Goal: Task Accomplishment & Management: Manage account settings

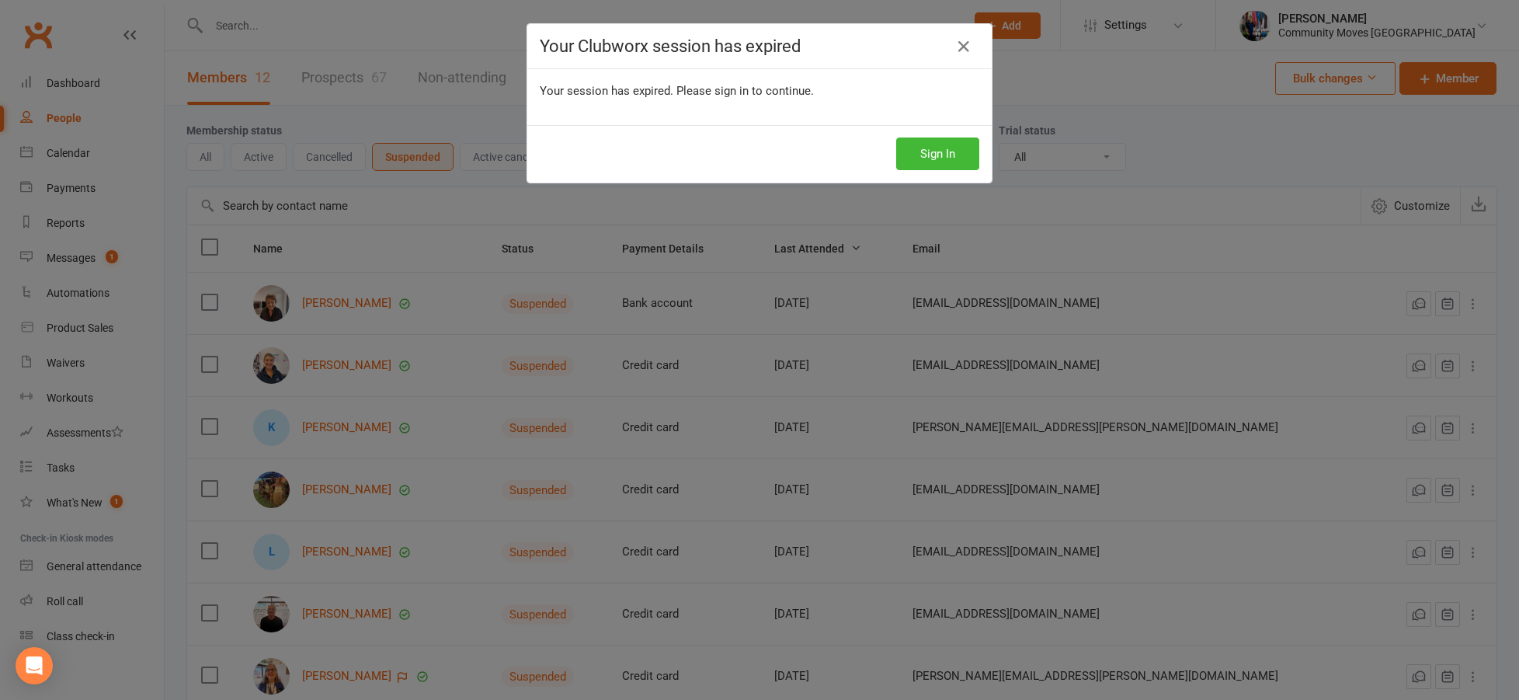
select select "25"
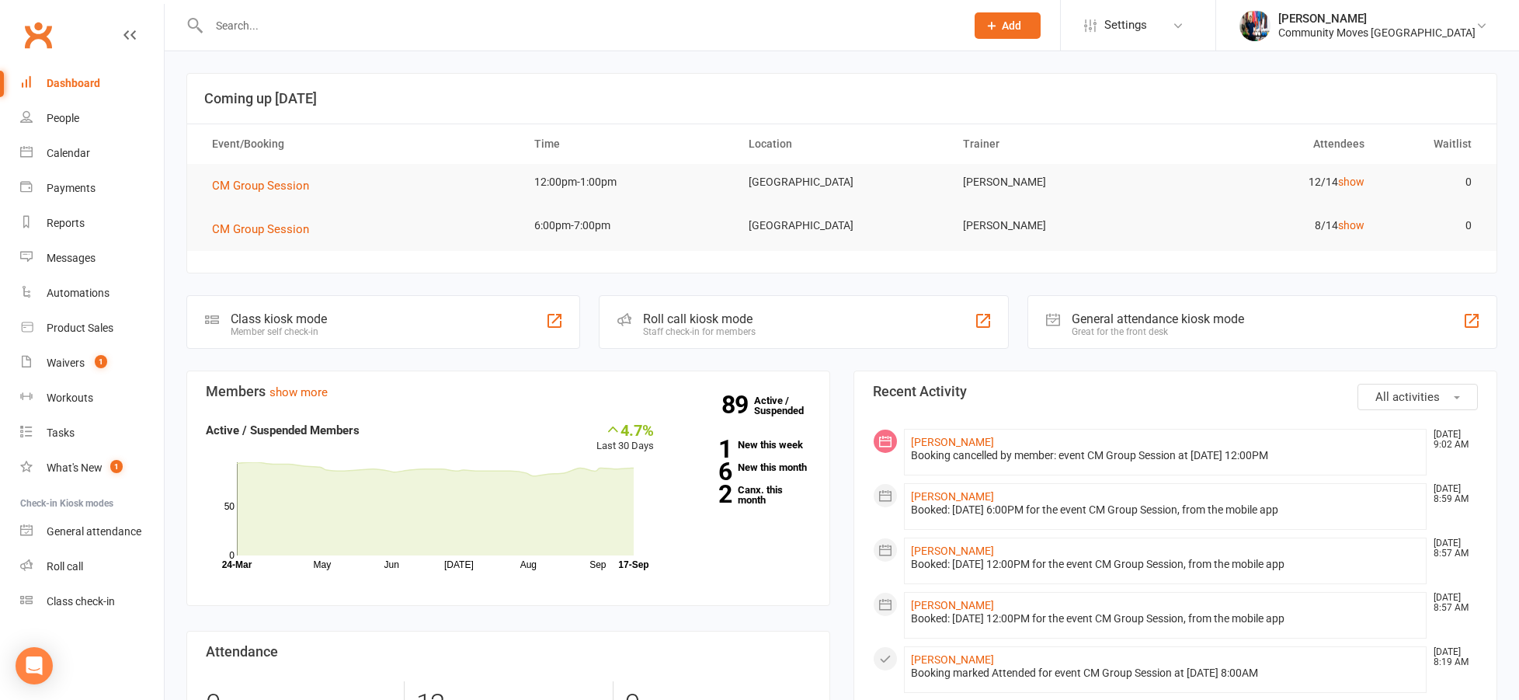
click at [464, 36] on input "text" at bounding box center [579, 26] width 750 height 22
click at [59, 115] on div "People" at bounding box center [63, 118] width 33 height 12
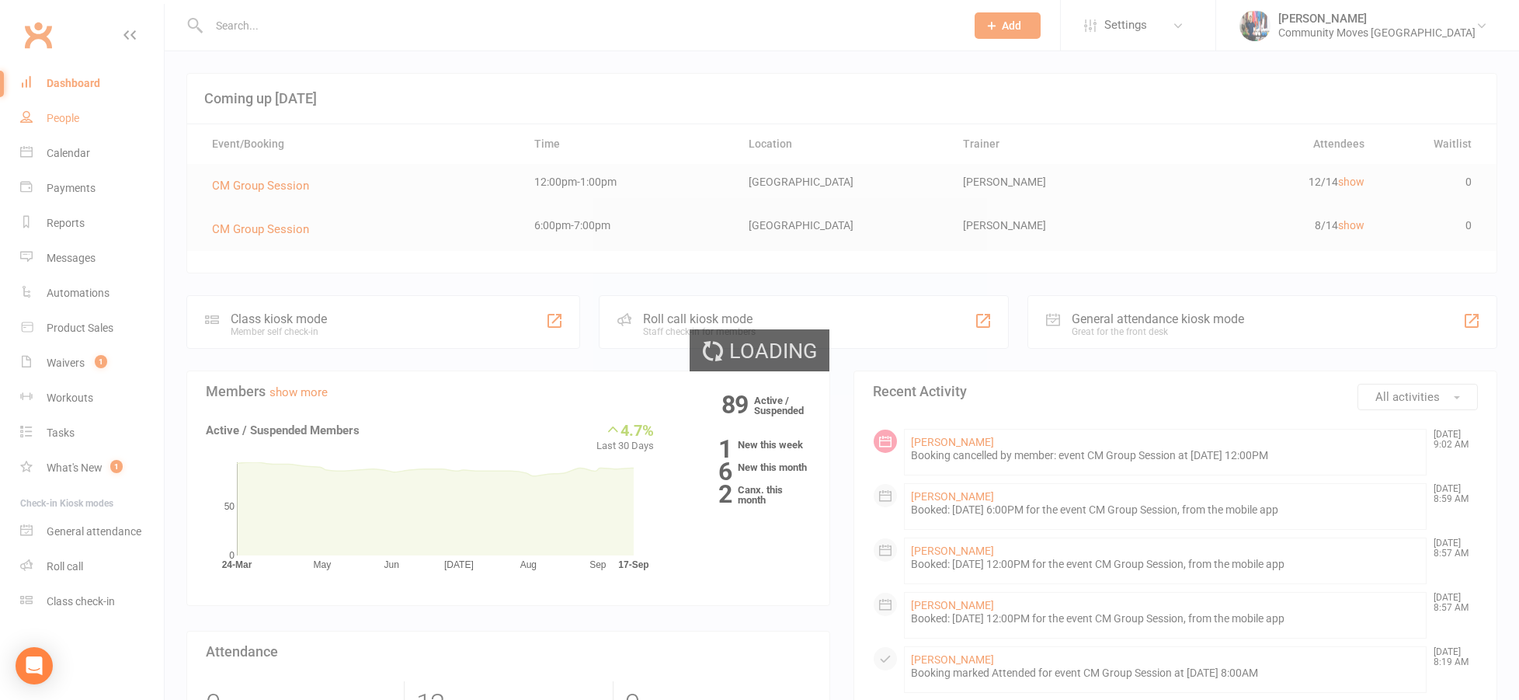
select select "100"
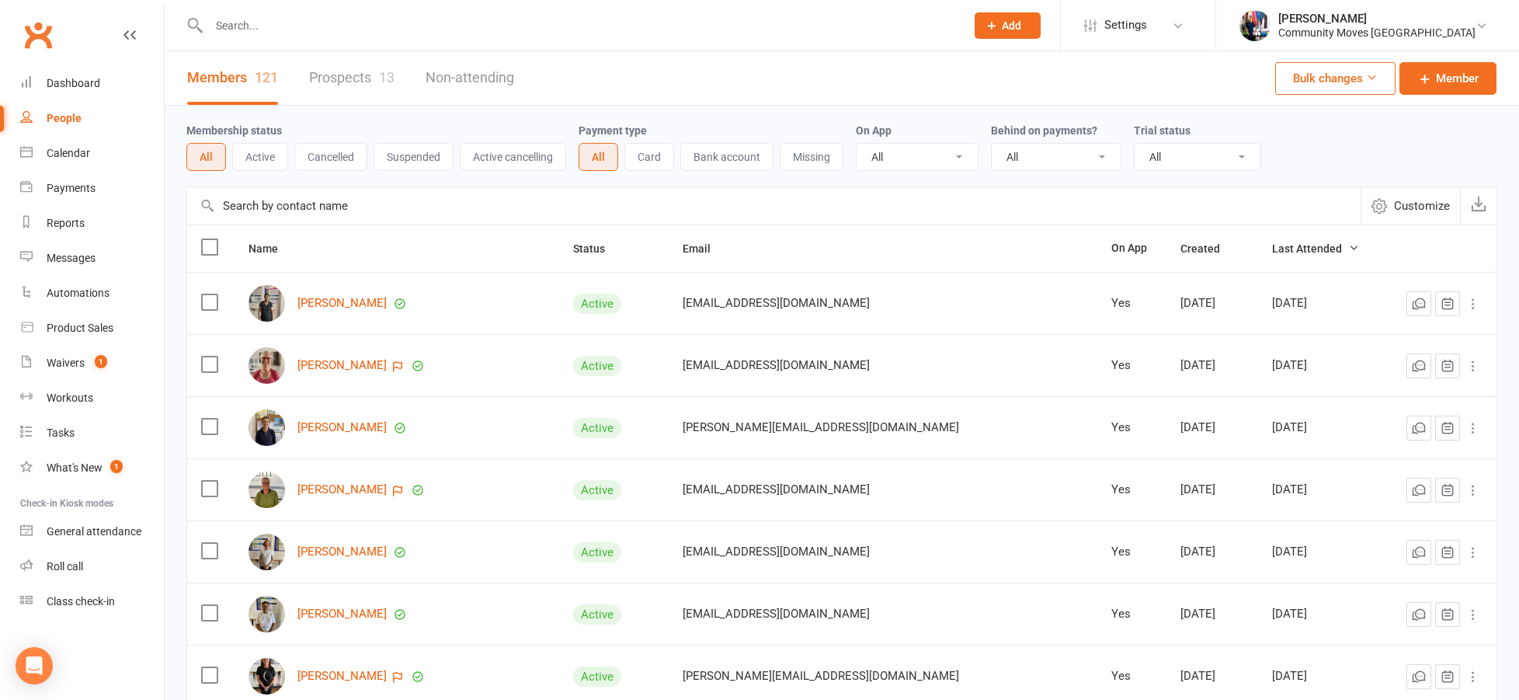
click at [339, 82] on link "Prospects 13" at bounding box center [351, 78] width 85 height 54
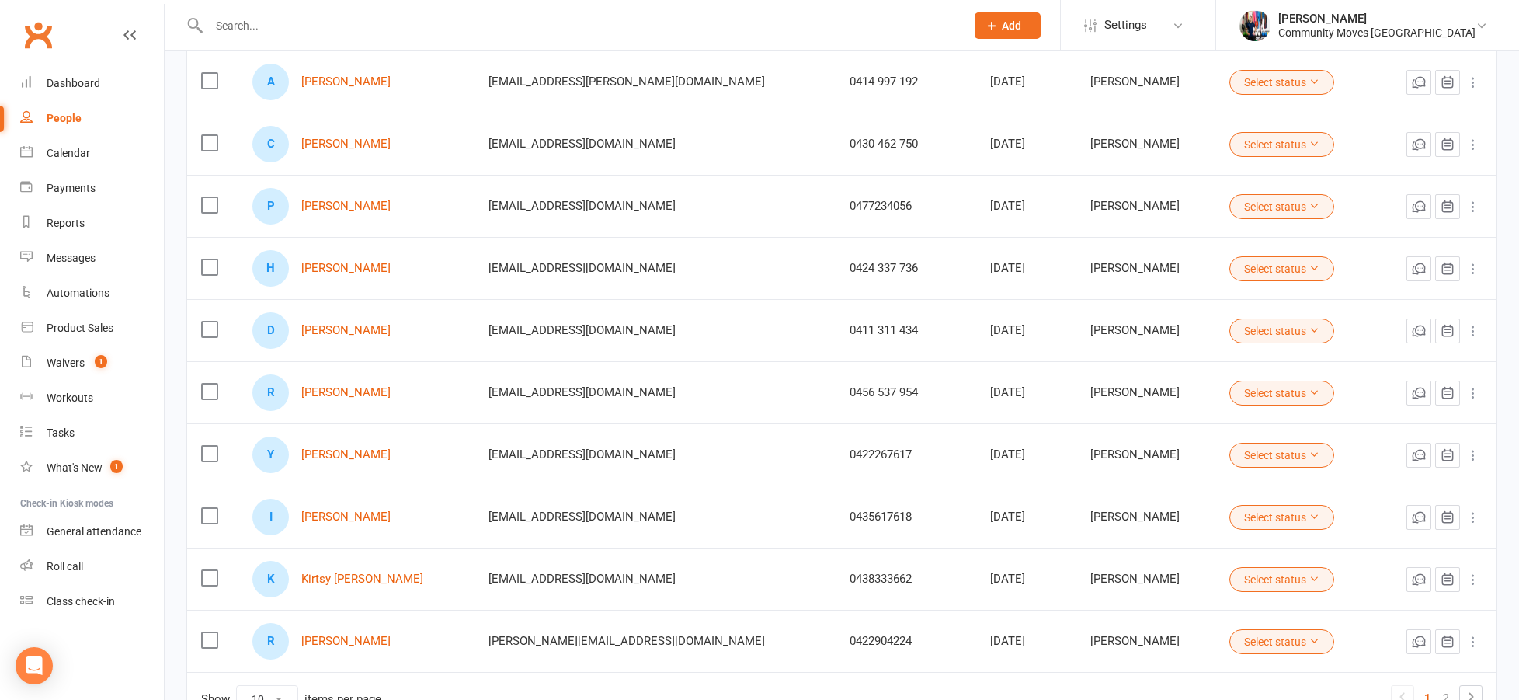
scroll to position [226, 0]
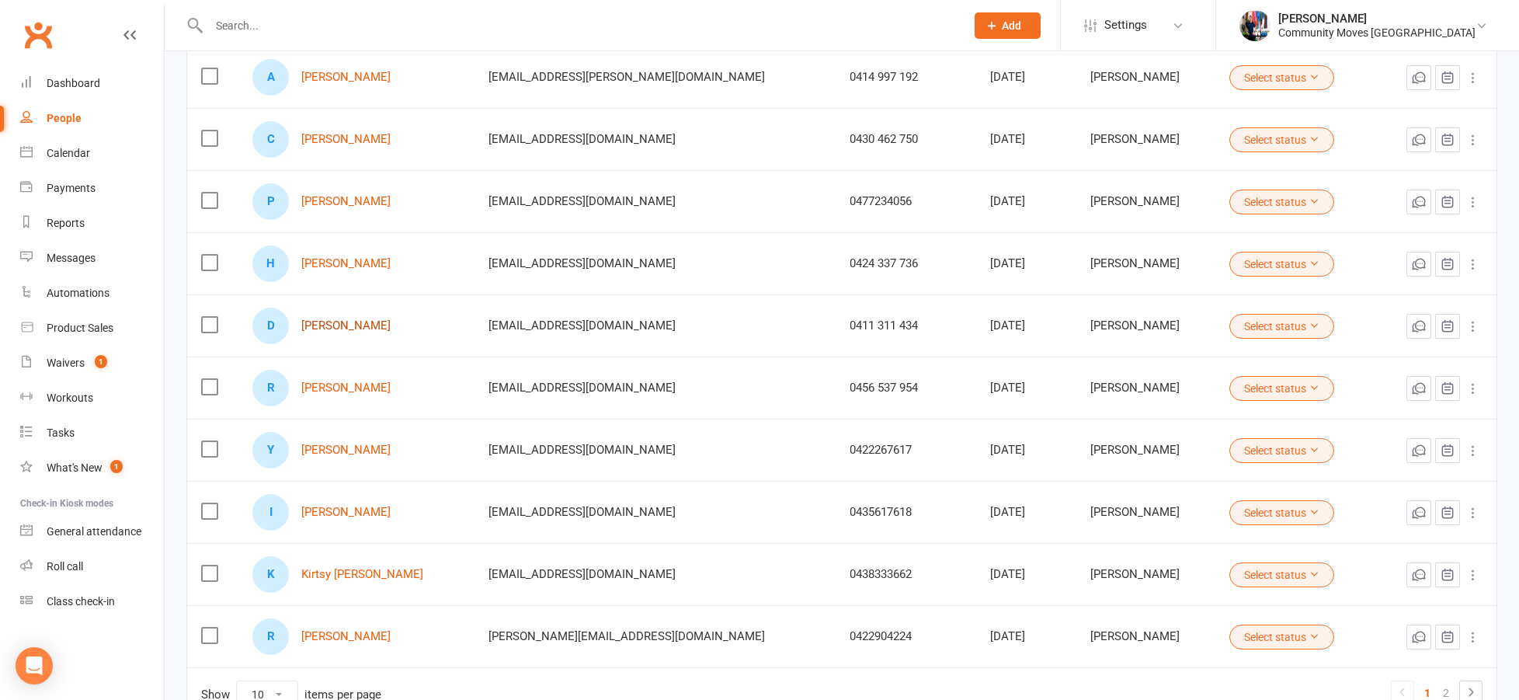
click at [346, 328] on link "David Lippa" at bounding box center [345, 325] width 89 height 13
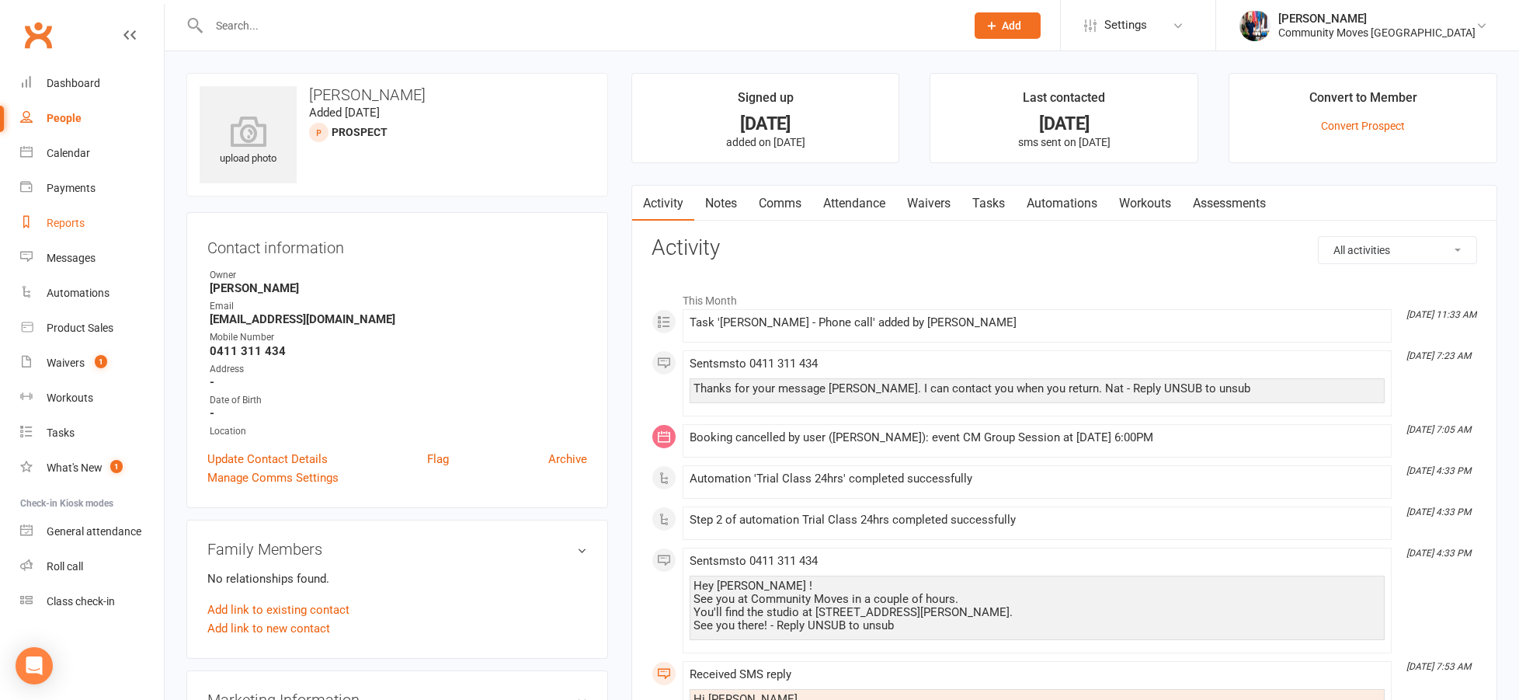
click at [70, 227] on div "Reports" at bounding box center [66, 223] width 38 height 12
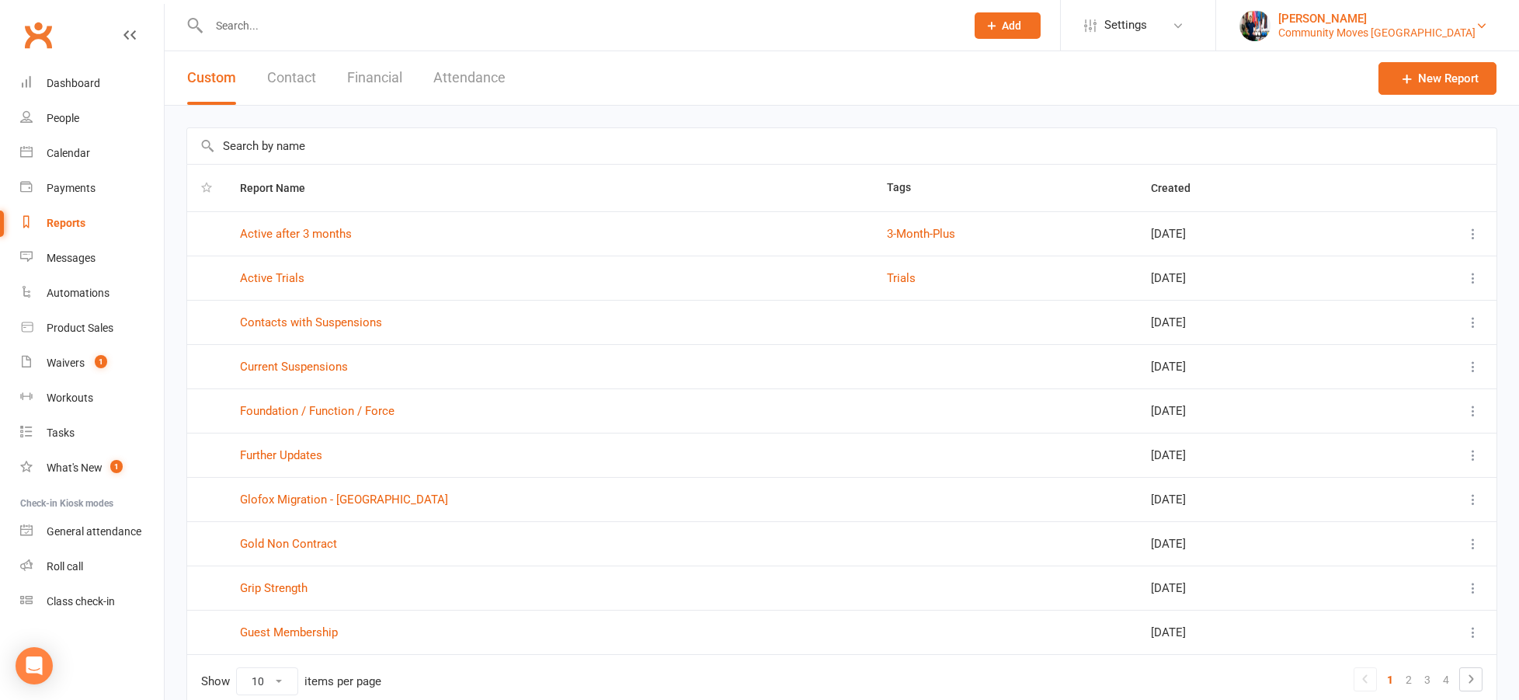
click at [1471, 30] on div "Community Moves Forestville" at bounding box center [1376, 33] width 197 height 14
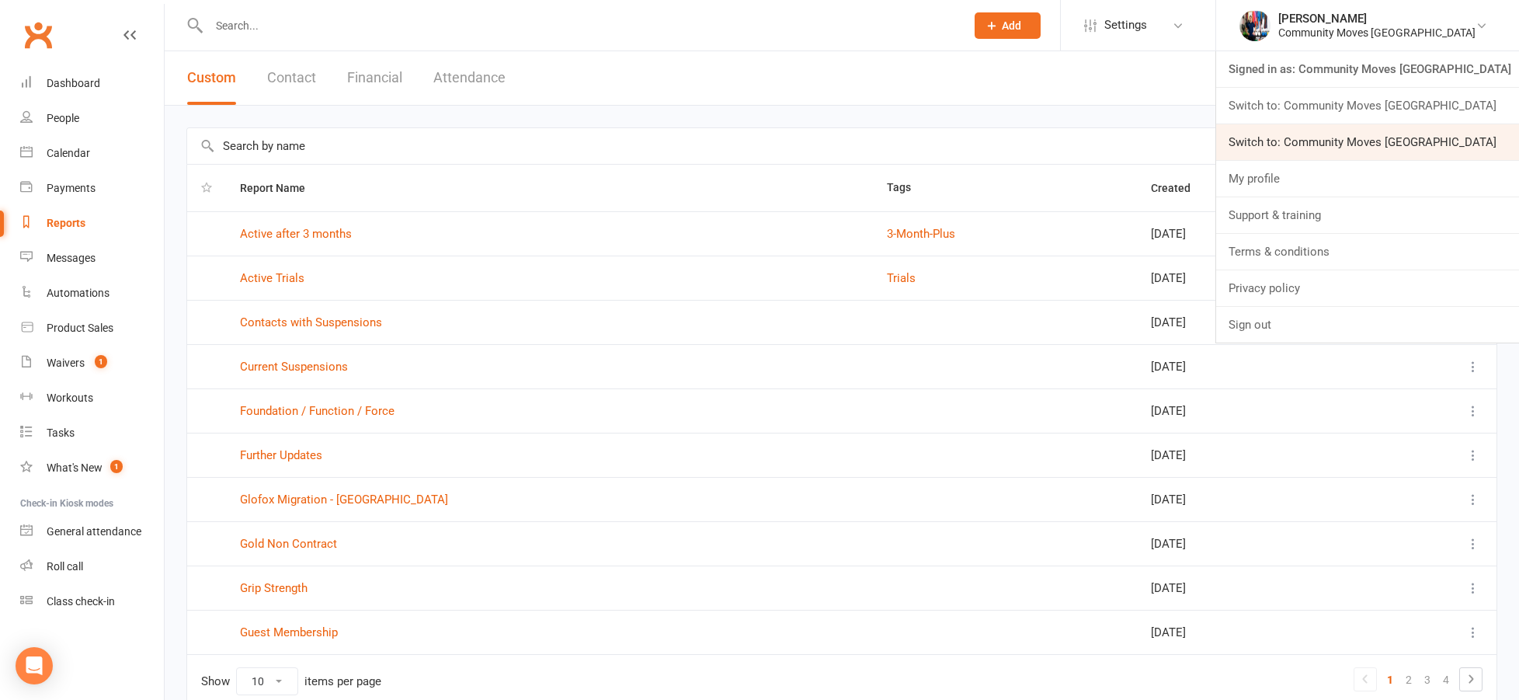
click at [1443, 138] on link "Switch to: Community Moves [GEOGRAPHIC_DATA]" at bounding box center [1367, 142] width 303 height 36
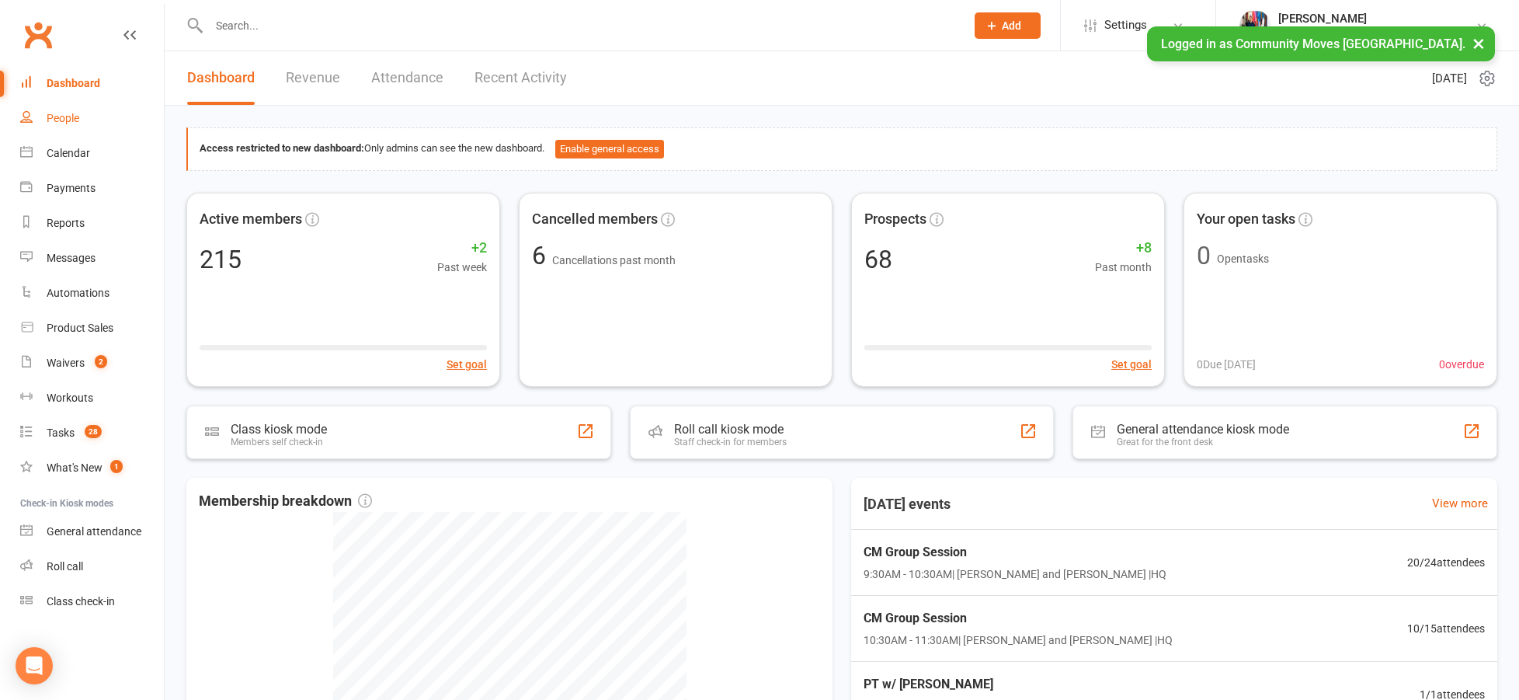
click at [71, 123] on div "People" at bounding box center [63, 118] width 33 height 12
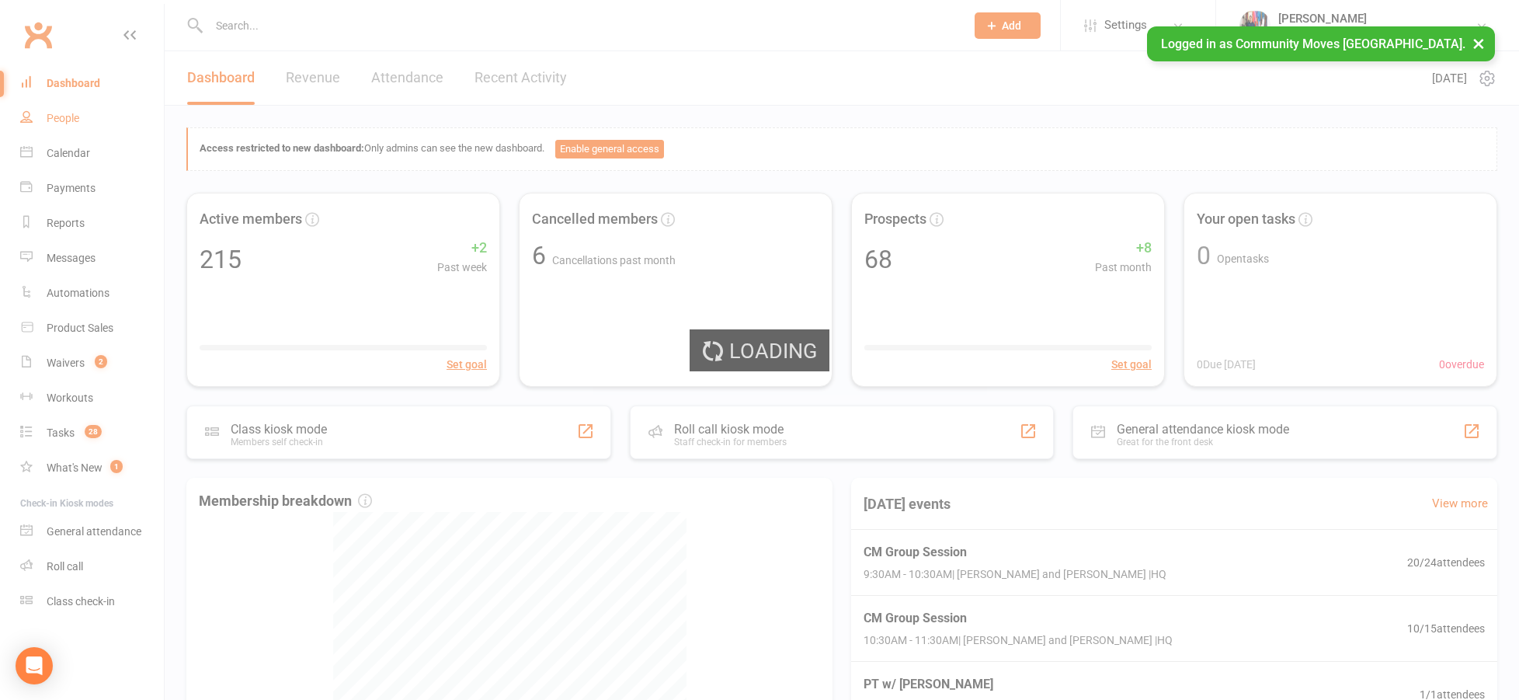
select select "100"
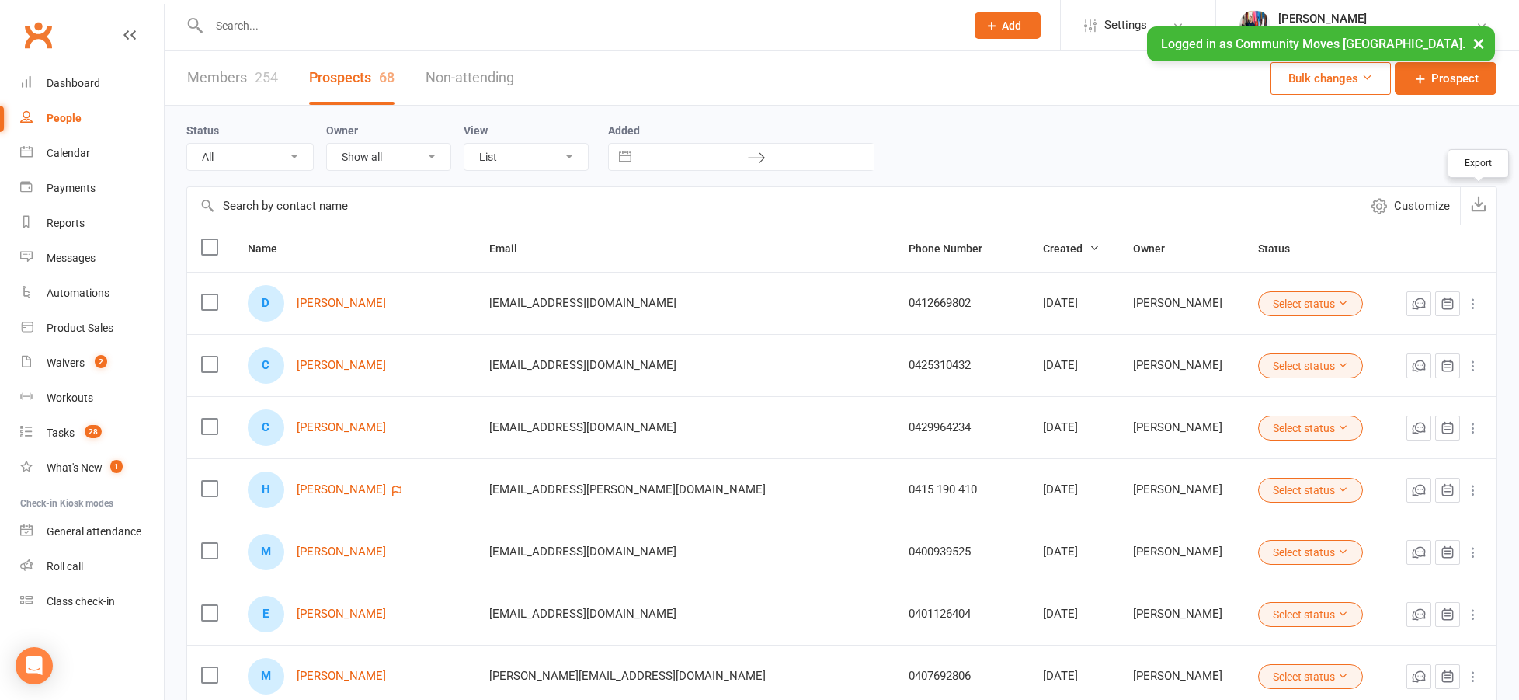
click at [1474, 210] on icon "button" at bounding box center [1479, 204] width 16 height 16
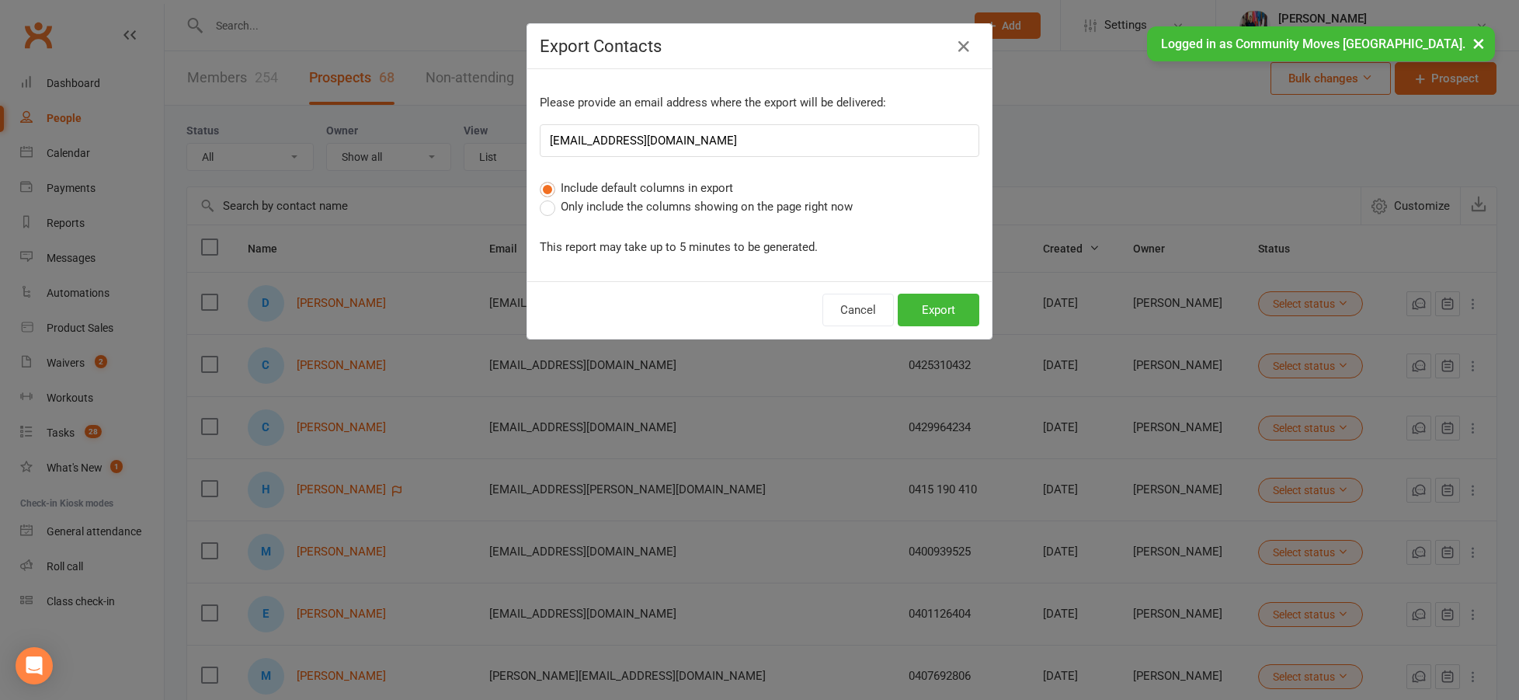
click at [783, 205] on span "Only include the columns showing on the page right now" at bounding box center [707, 205] width 292 height 16
click at [550, 197] on input "Only include the columns showing on the page right now" at bounding box center [545, 197] width 10 height 0
click at [943, 311] on button "Export" at bounding box center [939, 309] width 82 height 33
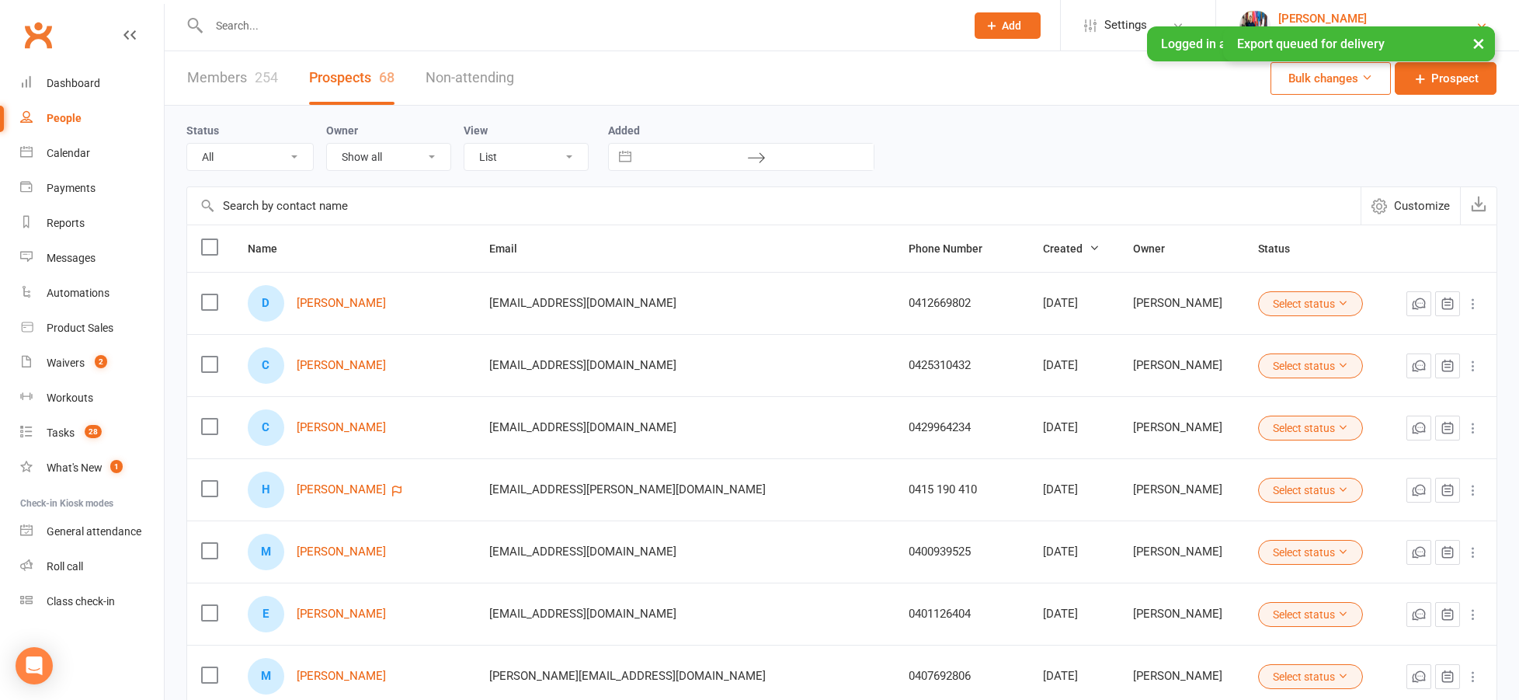
click at [1483, 16] on link "Van Marinos Community Moves Neutral Bay" at bounding box center [1367, 25] width 256 height 31
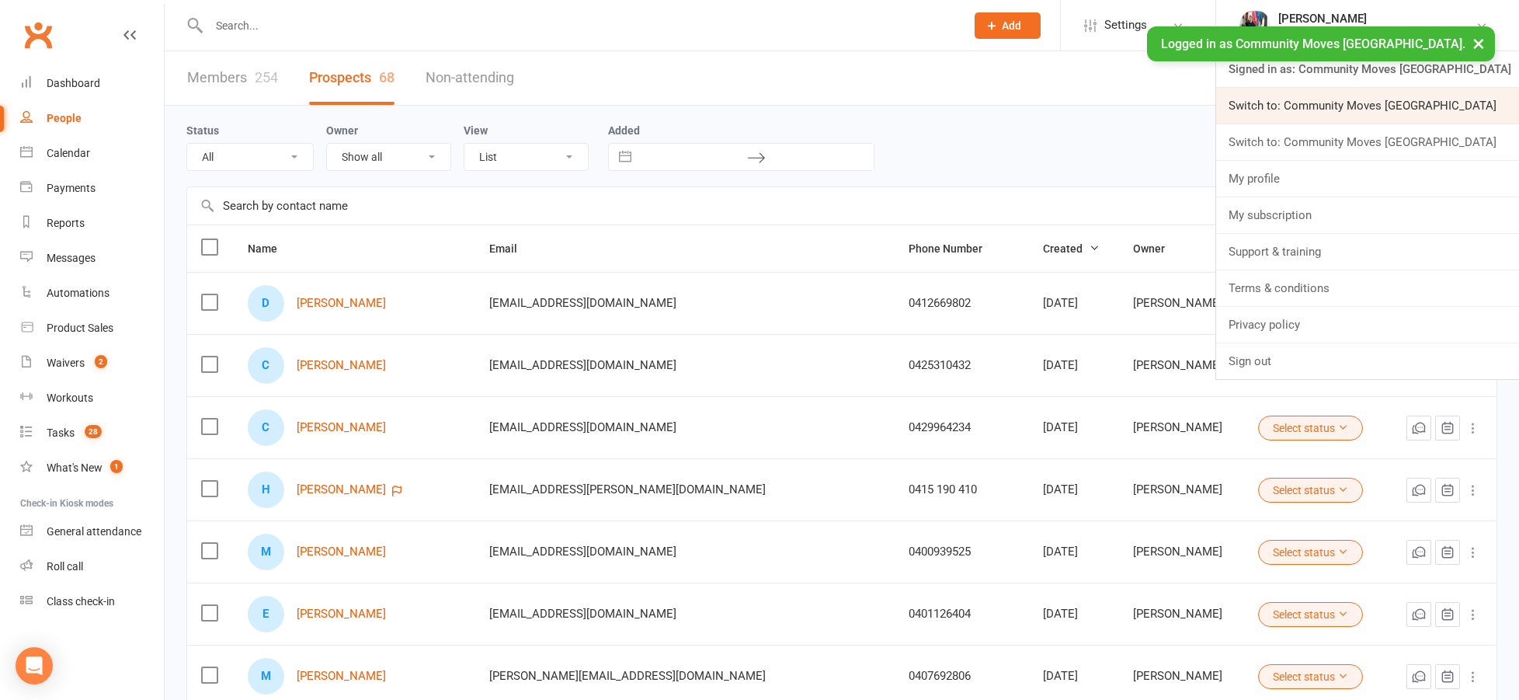
click at [1471, 107] on link "Switch to: Community Moves [GEOGRAPHIC_DATA]" at bounding box center [1367, 106] width 303 height 36
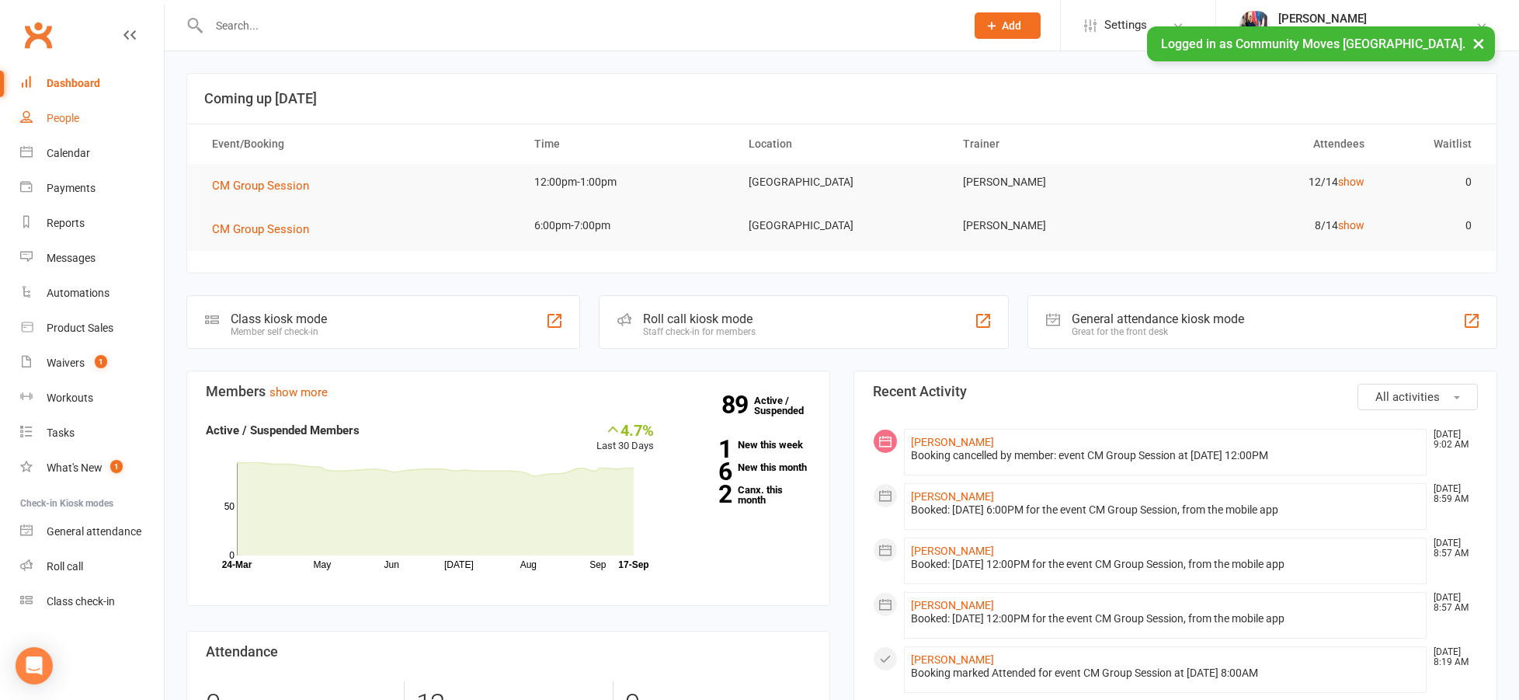
click at [51, 119] on div "People" at bounding box center [63, 118] width 33 height 12
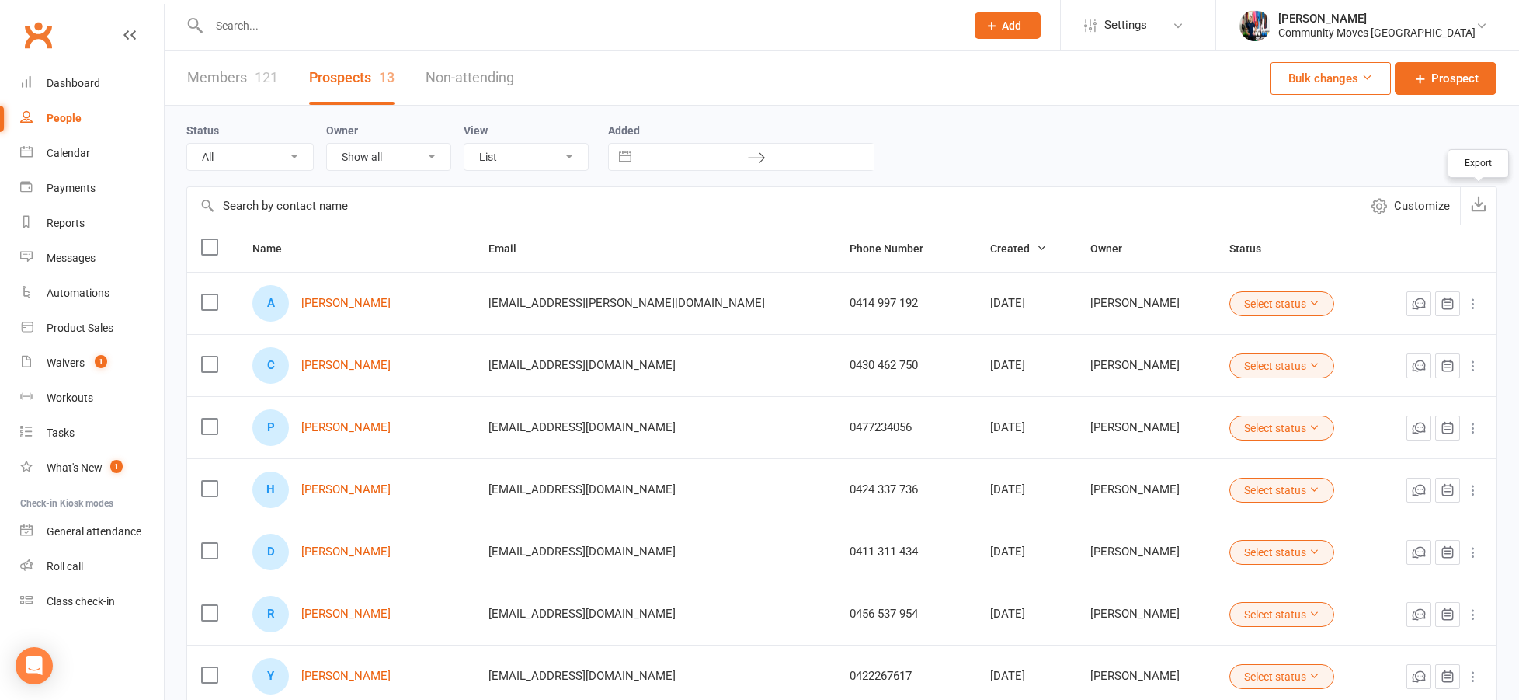
click at [1481, 208] on icon "button" at bounding box center [1479, 204] width 16 height 16
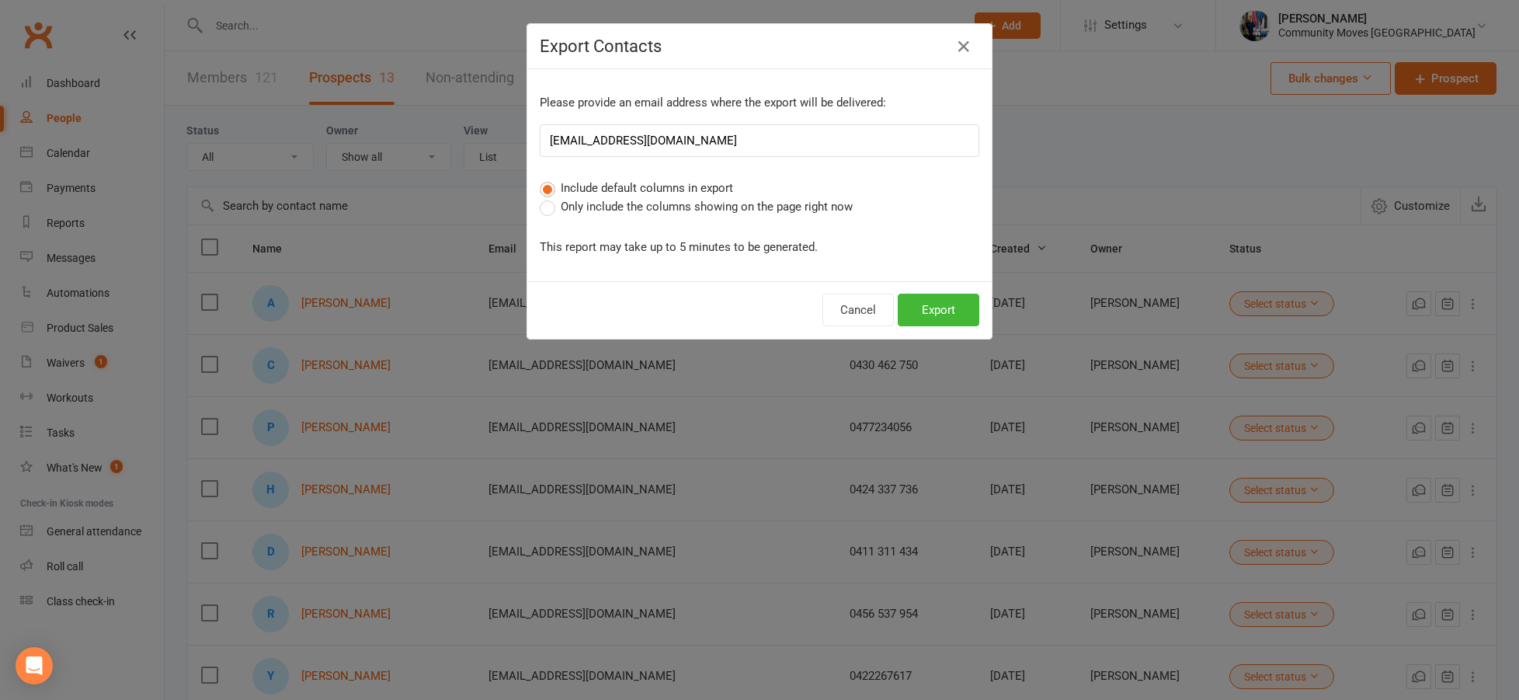
click at [1151, 175] on div "Export Contacts Please provide an email address where the export will be delive…" at bounding box center [759, 350] width 1519 height 700
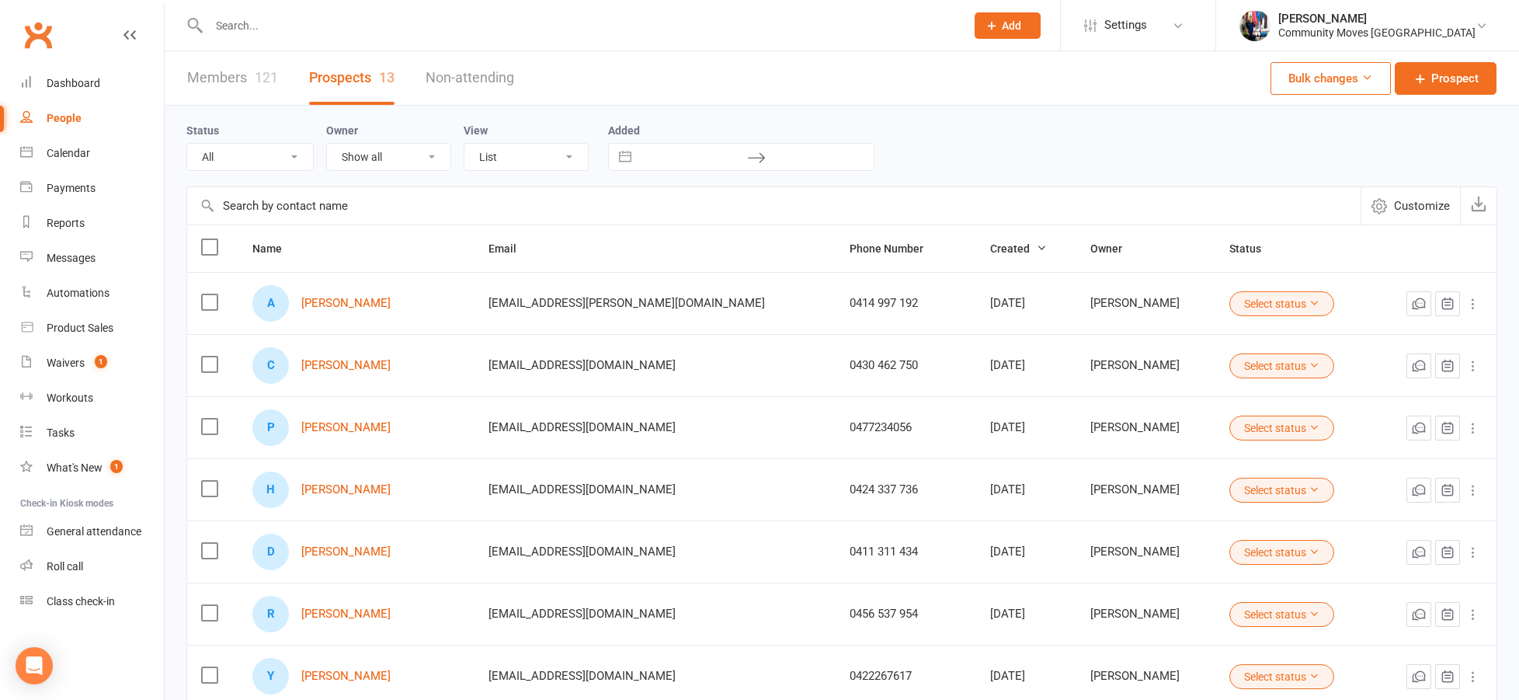
click at [75, 121] on div "People" at bounding box center [64, 118] width 35 height 12
click at [1488, 203] on button "button" at bounding box center [1478, 205] width 36 height 37
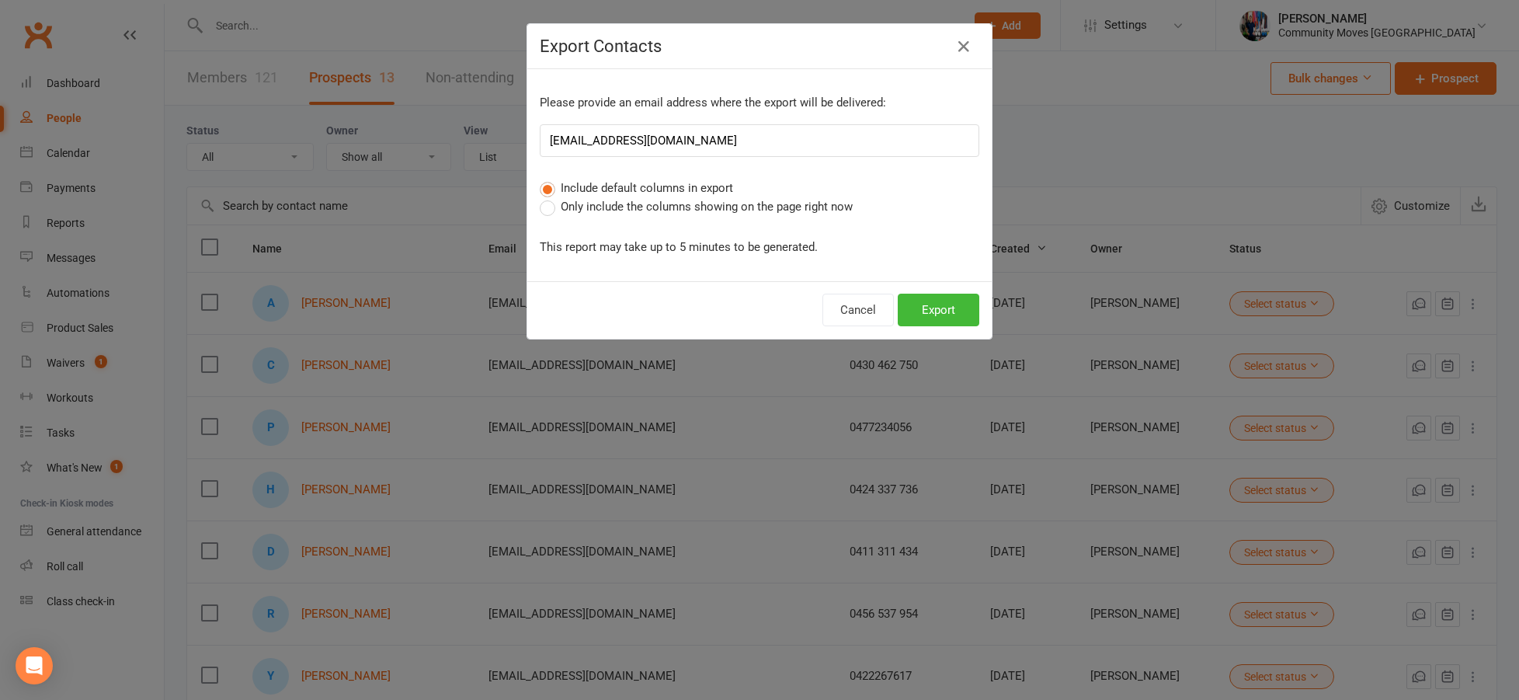
click at [616, 207] on span "Only include the columns showing on the page right now" at bounding box center [707, 205] width 292 height 16
click at [550, 197] on input "Only include the columns showing on the page right now" at bounding box center [545, 197] width 10 height 0
click at [939, 308] on button "Export" at bounding box center [939, 309] width 82 height 33
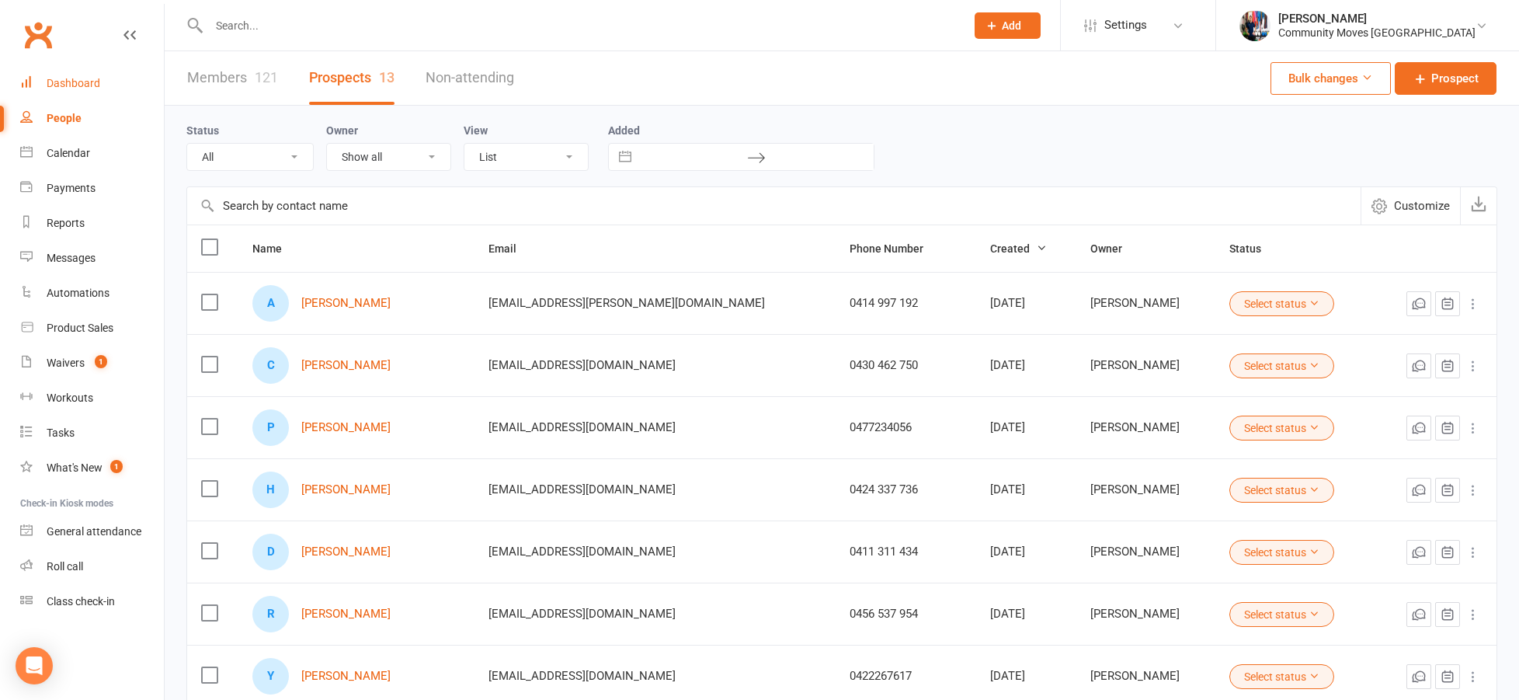
click at [82, 83] on div "Dashboard" at bounding box center [74, 83] width 54 height 12
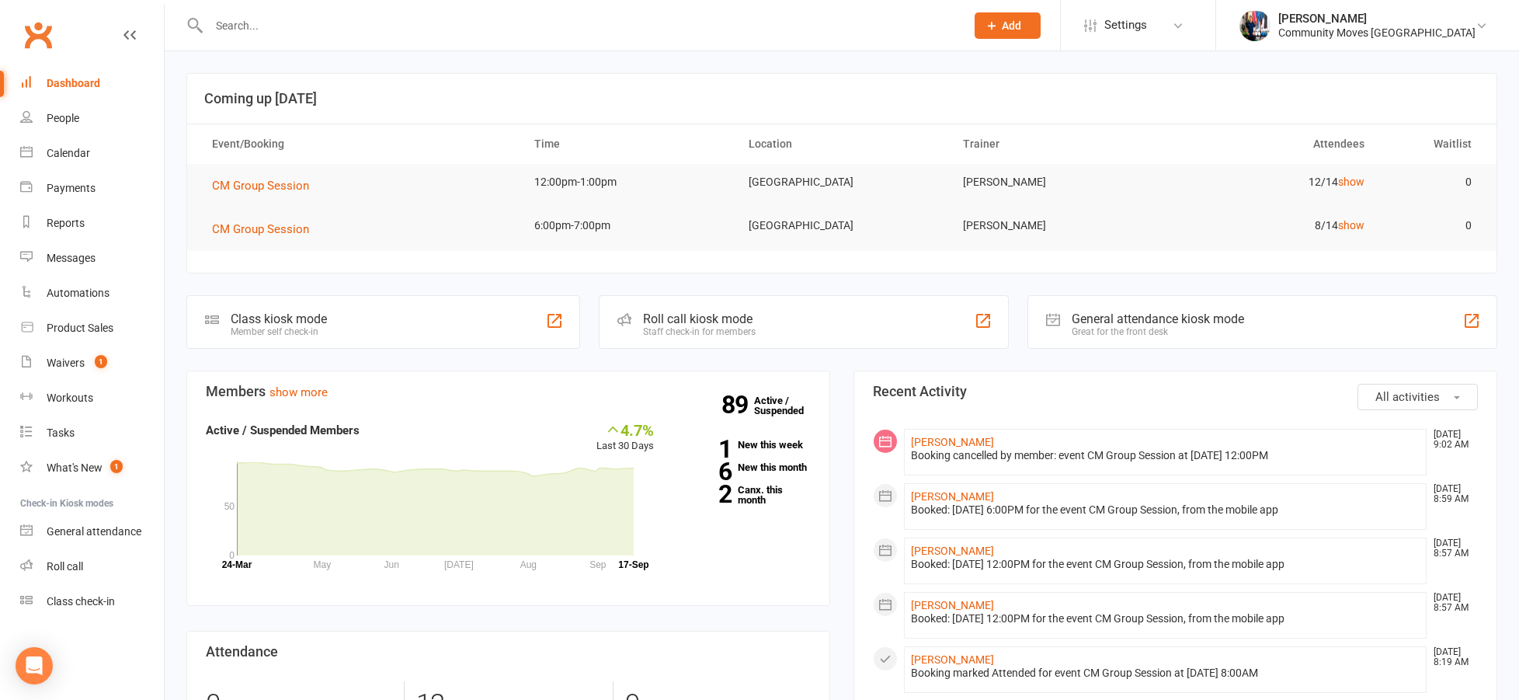
click at [368, 24] on input "text" at bounding box center [579, 26] width 750 height 22
click at [236, 21] on input "viv" at bounding box center [579, 26] width 750 height 22
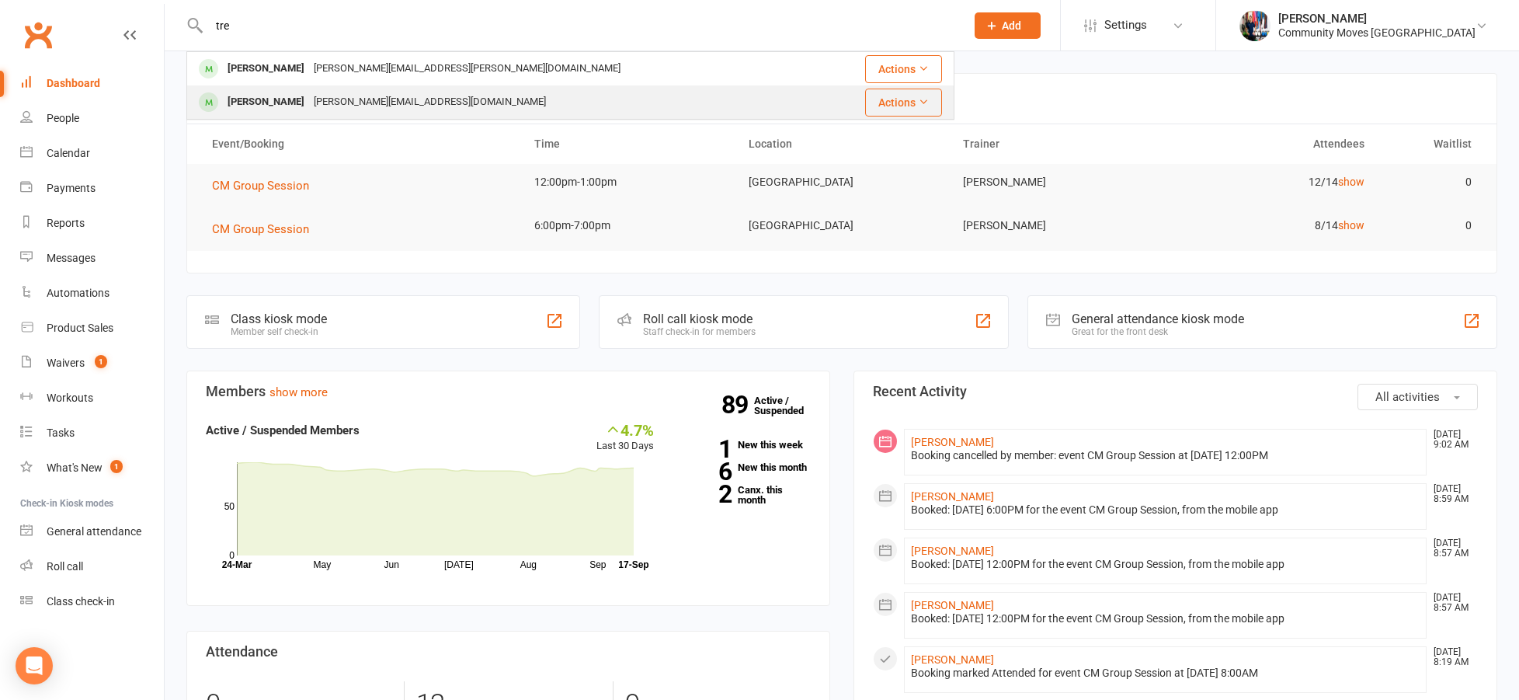
type input "tre"
click at [246, 99] on div "[PERSON_NAME]" at bounding box center [266, 102] width 86 height 23
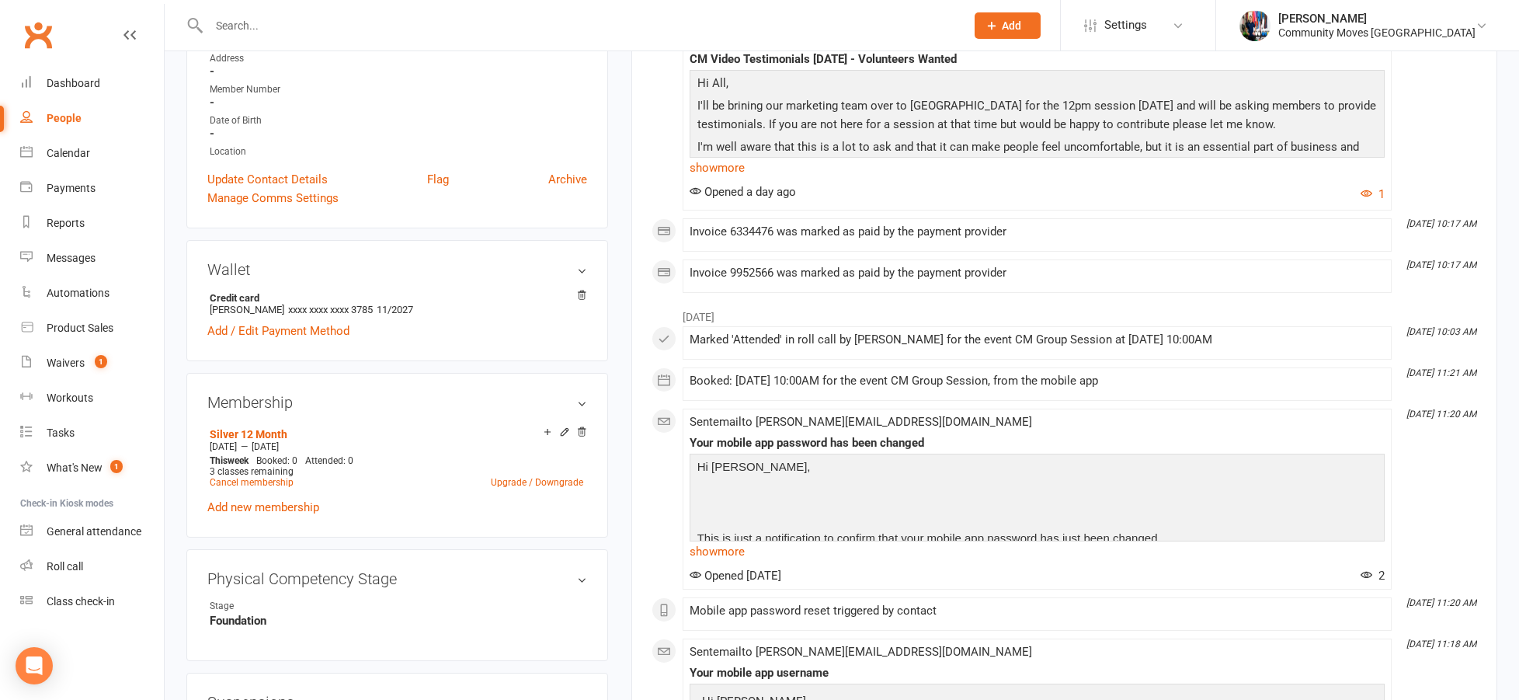
scroll to position [313, 0]
click at [76, 85] on div "Dashboard" at bounding box center [74, 83] width 54 height 12
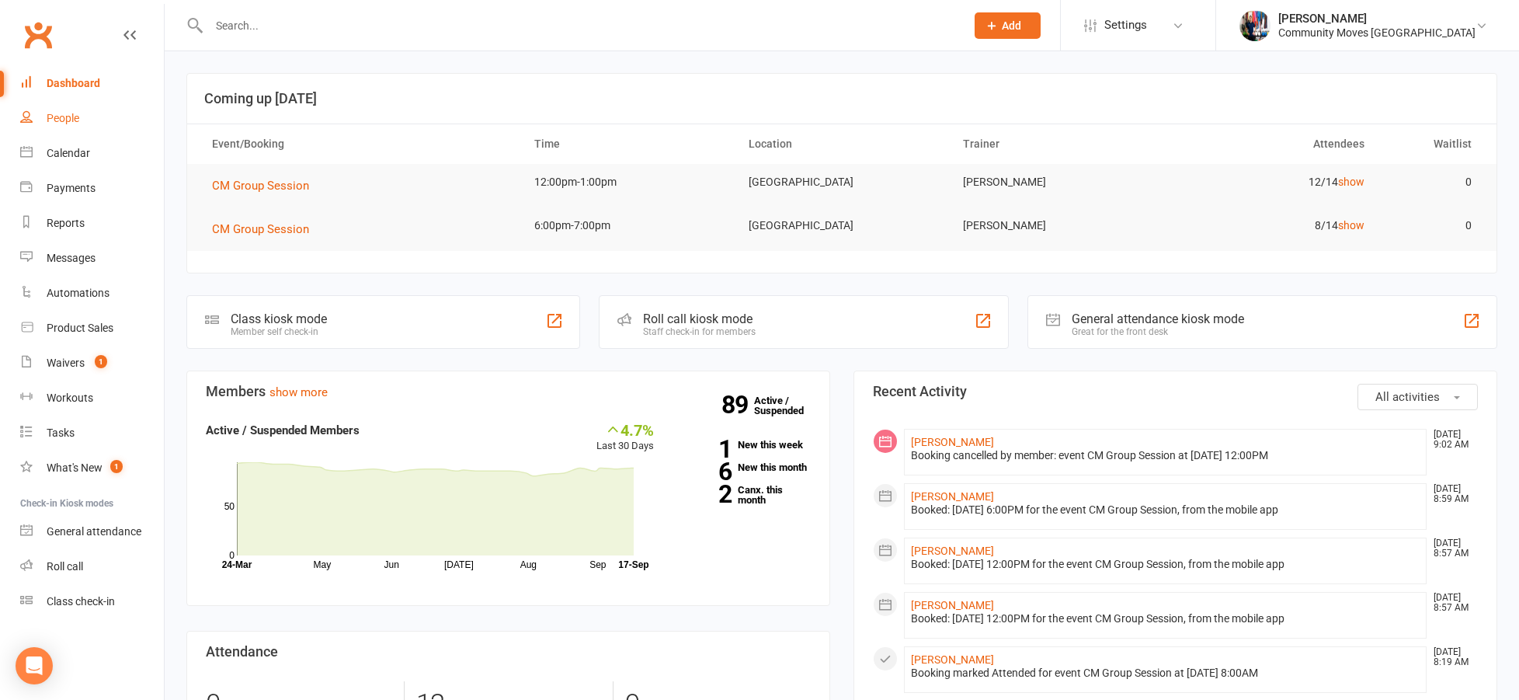
click at [59, 120] on div "People" at bounding box center [63, 118] width 33 height 12
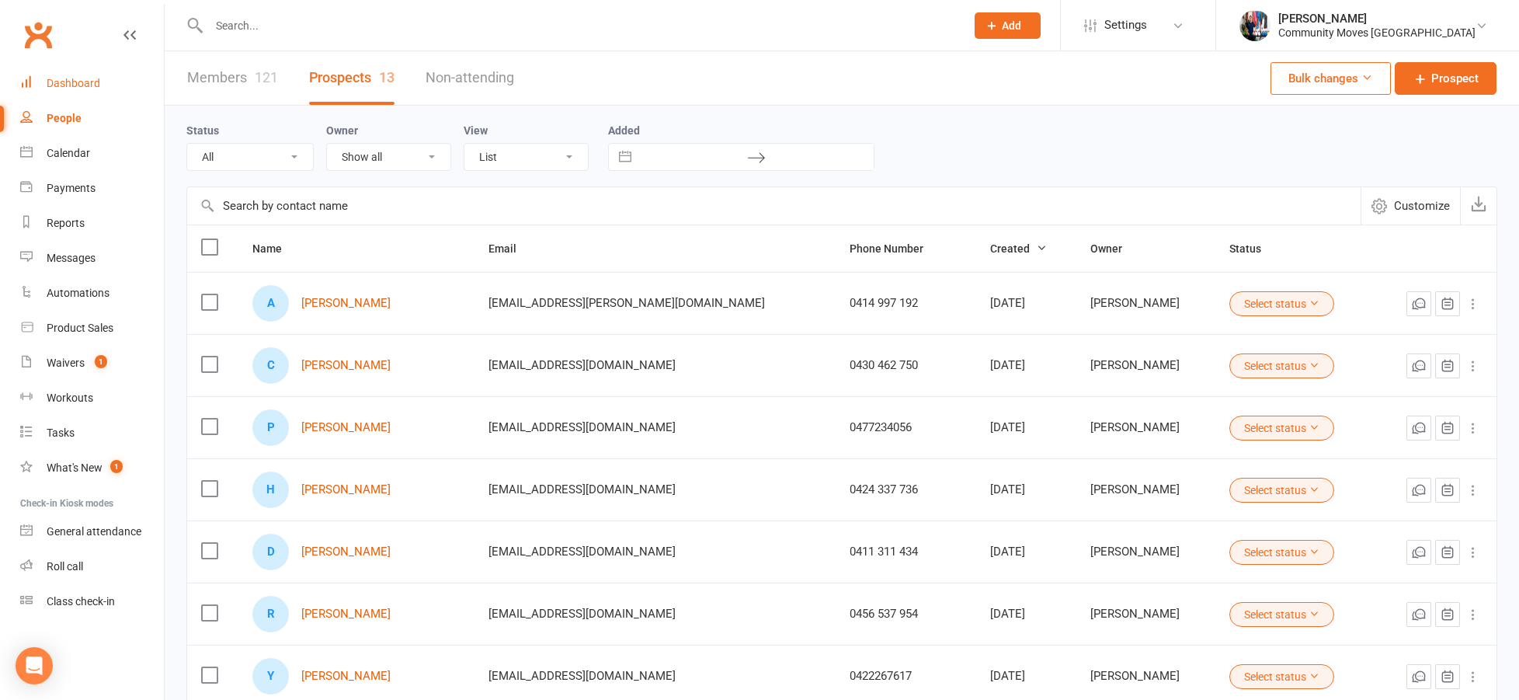
click at [40, 79] on link "Dashboard" at bounding box center [92, 83] width 144 height 35
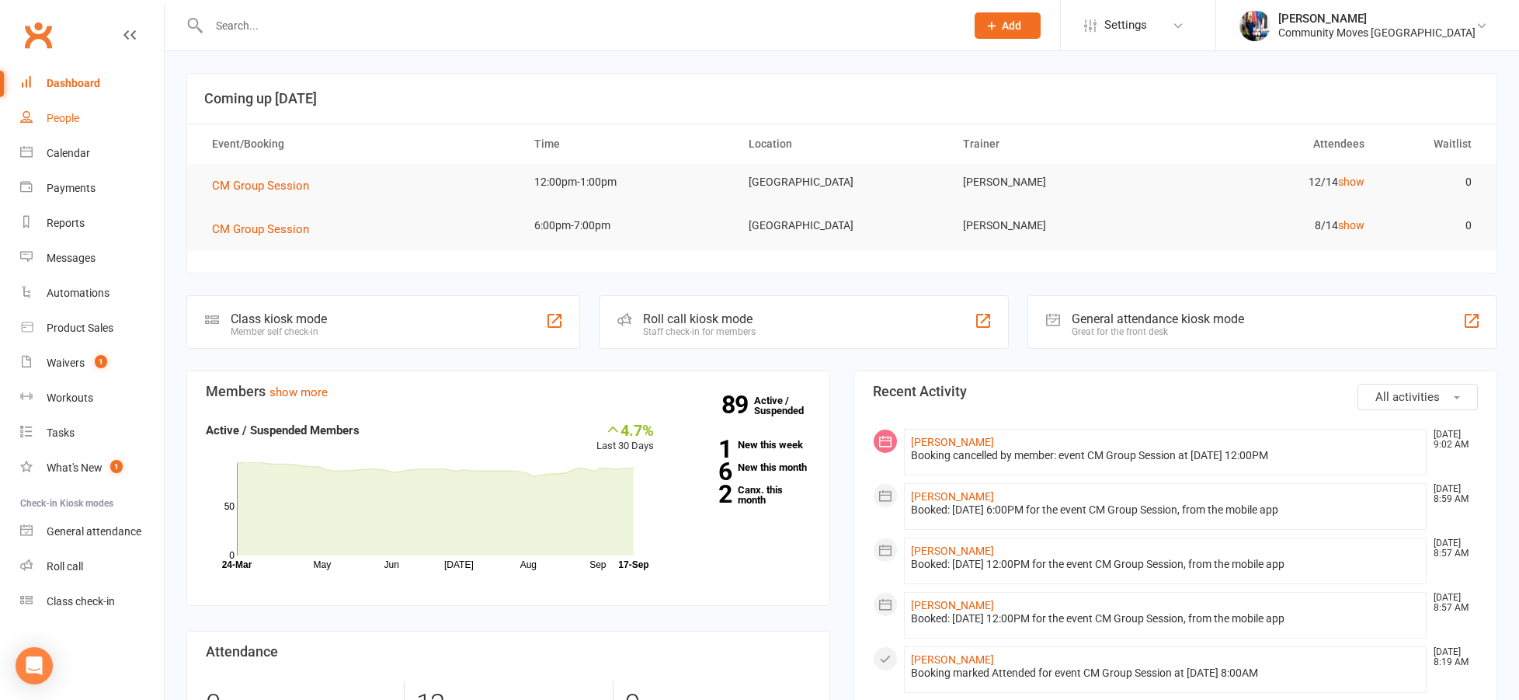
click at [71, 115] on div "People" at bounding box center [63, 118] width 33 height 12
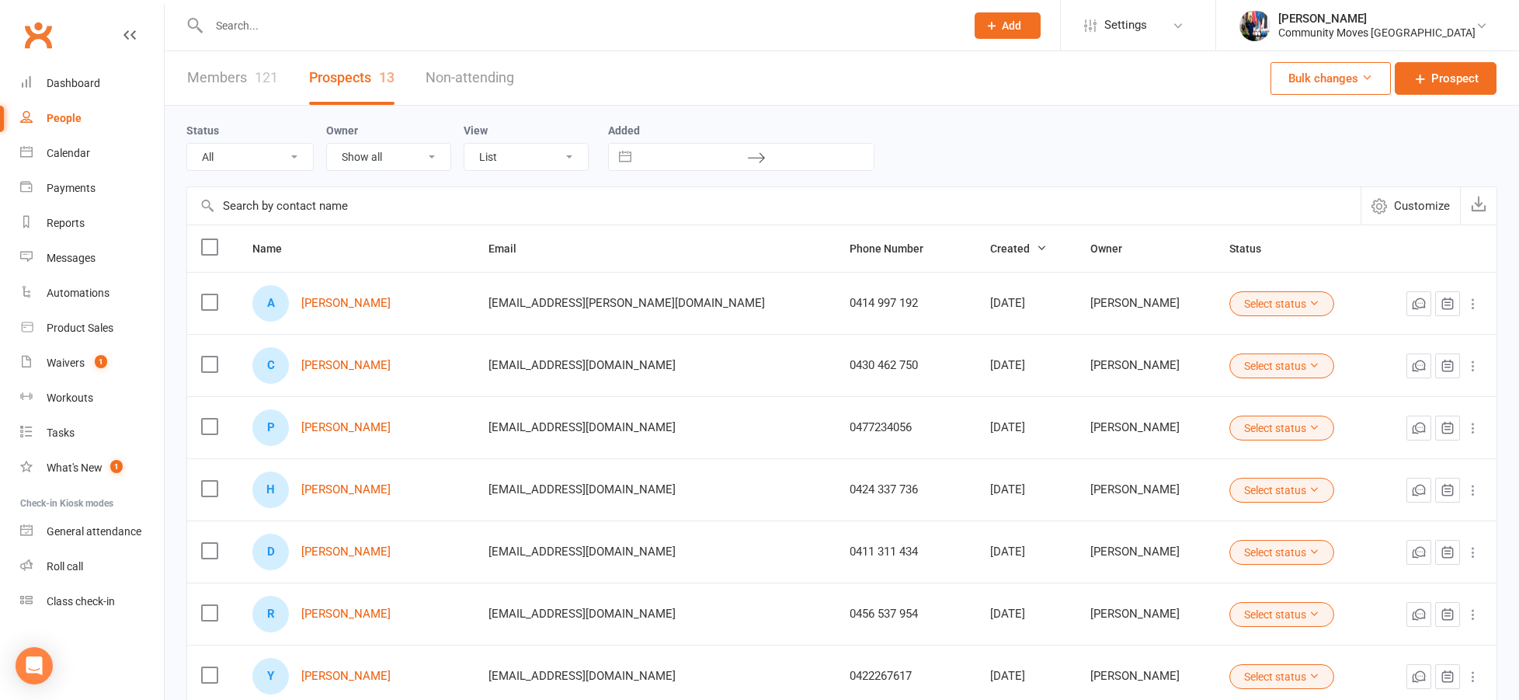
click at [438, 36] on div at bounding box center [570, 25] width 768 height 50
click at [432, 26] on input "text" at bounding box center [579, 26] width 750 height 22
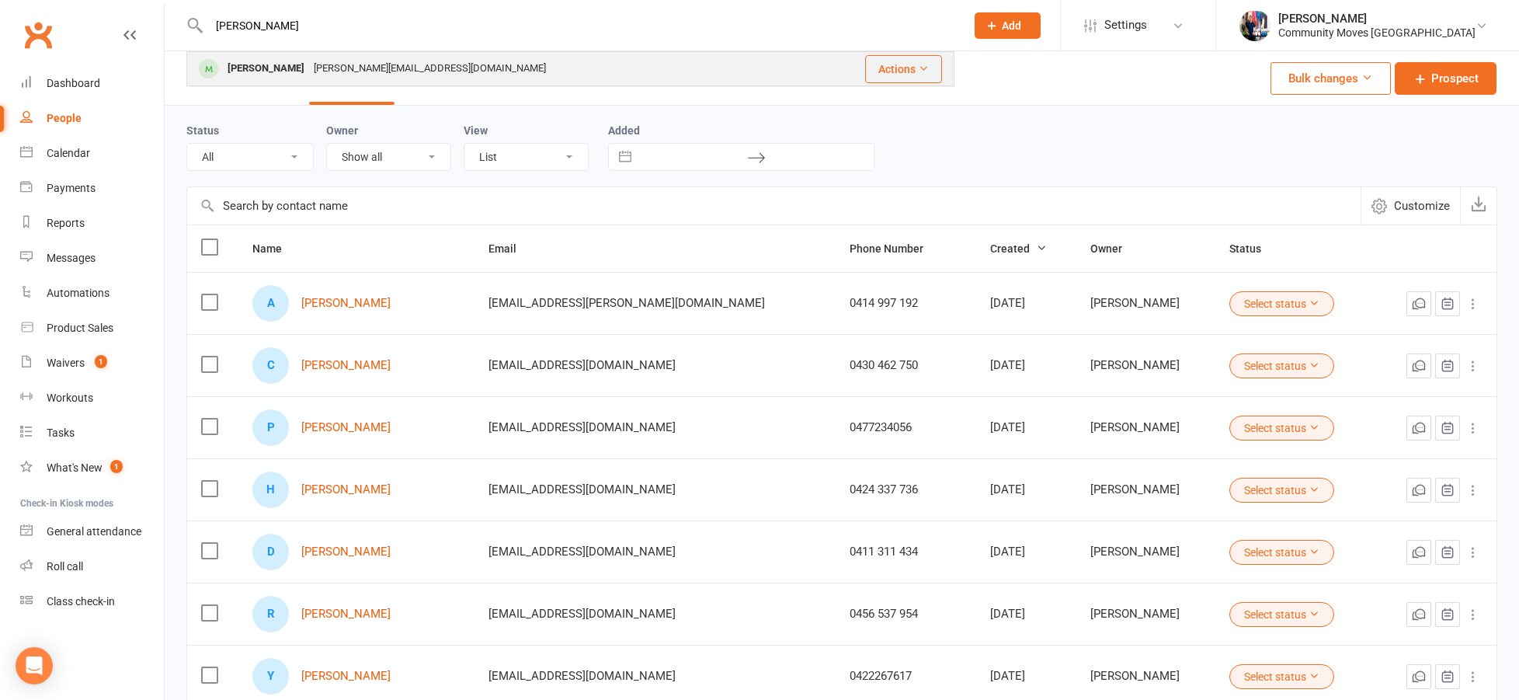
type input "vanessa"
click at [378, 68] on div "[PERSON_NAME][EMAIL_ADDRESS][DOMAIN_NAME]" at bounding box center [429, 68] width 241 height 23
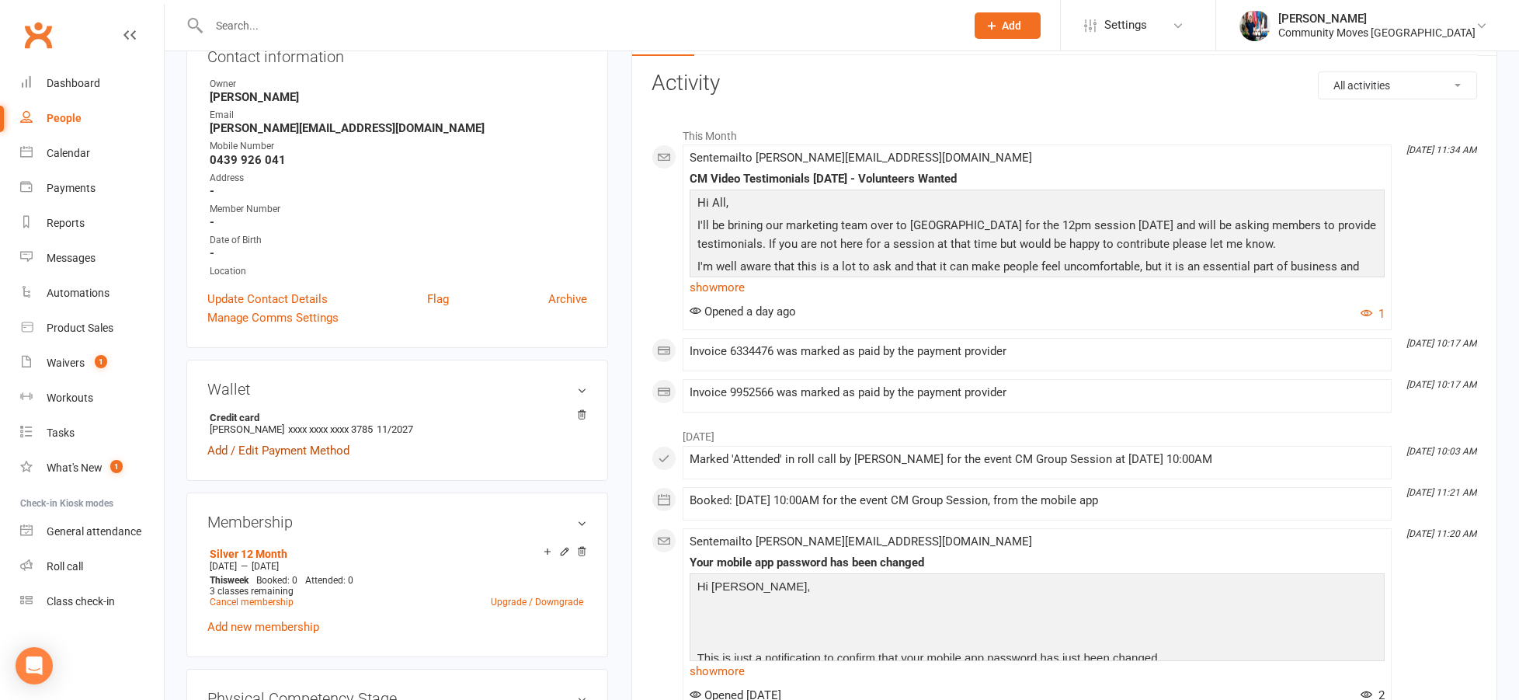
scroll to position [195, 0]
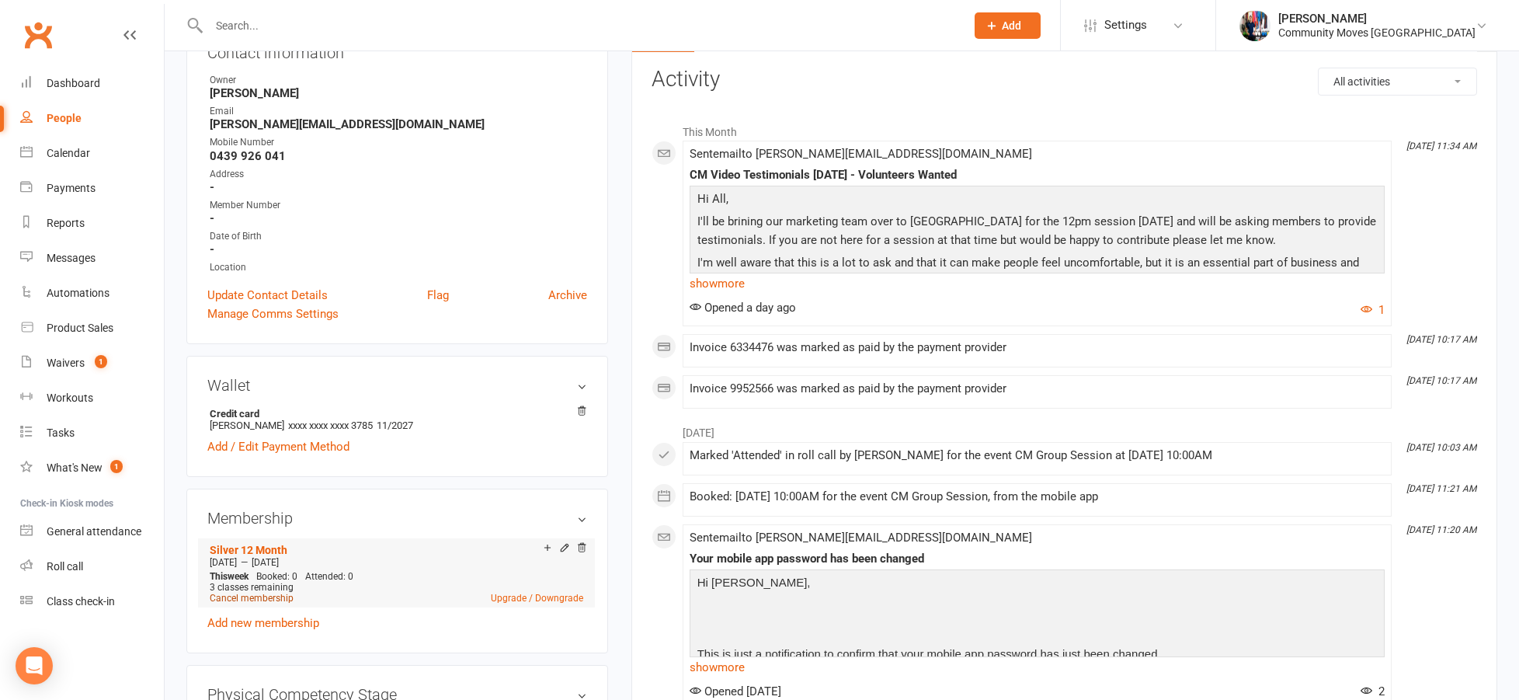
click at [269, 595] on link "Cancel membership" at bounding box center [252, 597] width 84 height 11
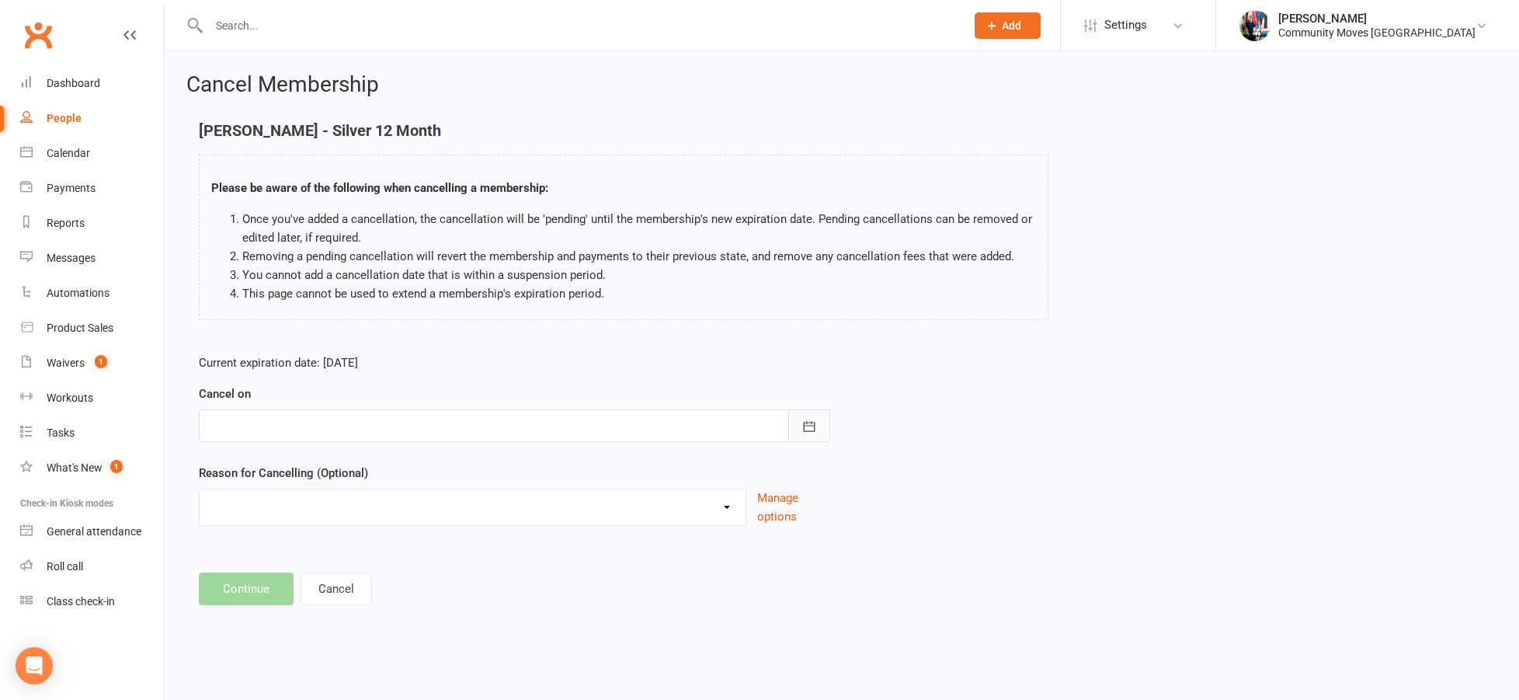
click at [825, 427] on button "button" at bounding box center [809, 425] width 42 height 33
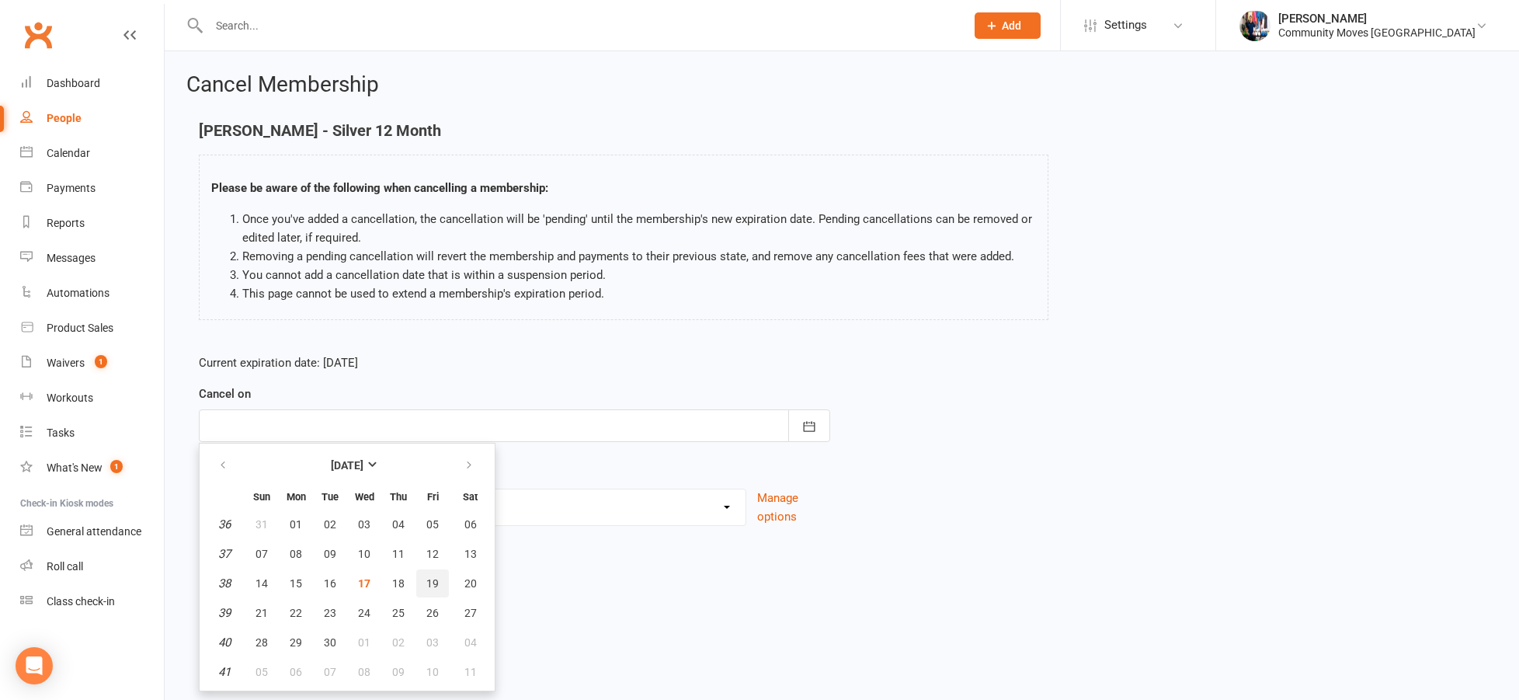
click at [433, 581] on span "19" at bounding box center [432, 583] width 12 height 12
type input "19 Sep 2025"
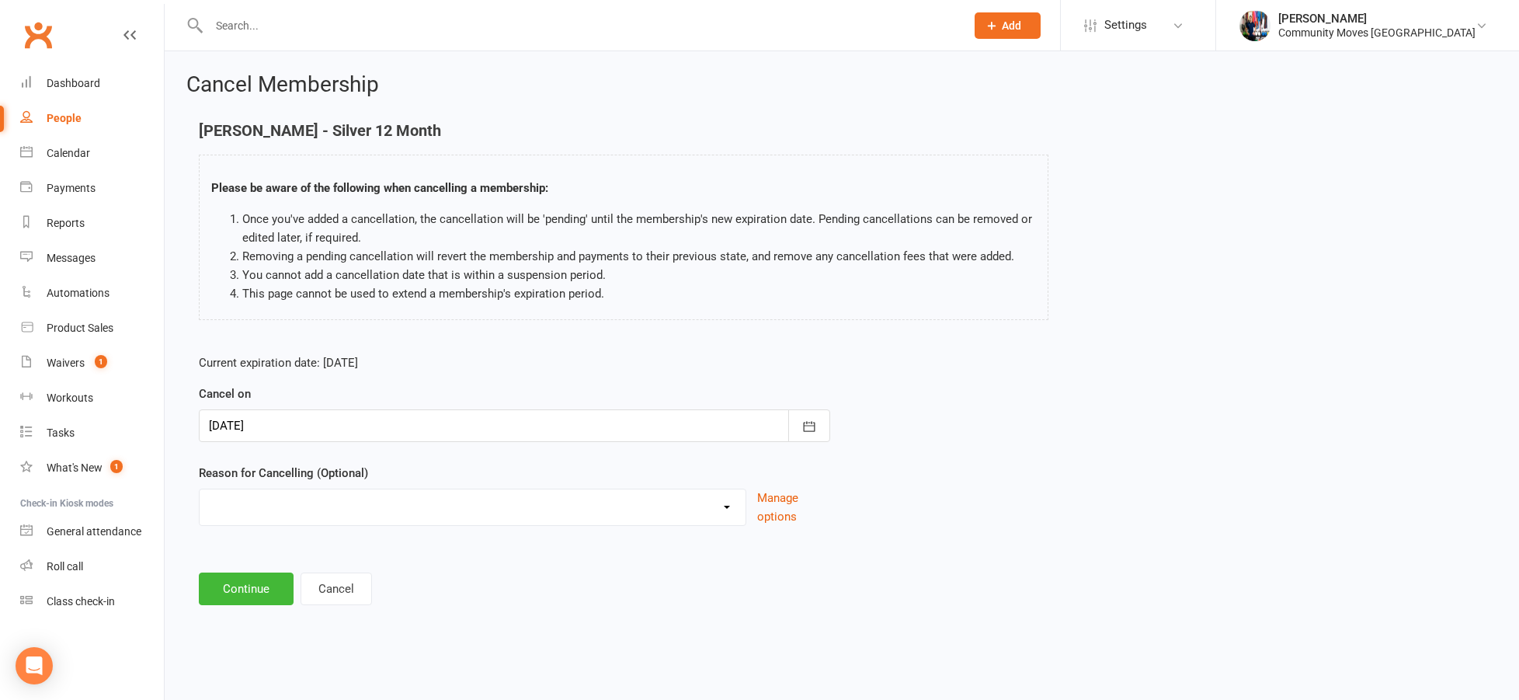
click at [484, 503] on select "Health Holiday Injury Upgrade/Downgrade Other reason" at bounding box center [473, 504] width 546 height 31
select select "4"
click at [200, 489] on select "Health Holiday Injury Upgrade/Downgrade Other reason" at bounding box center [473, 504] width 546 height 31
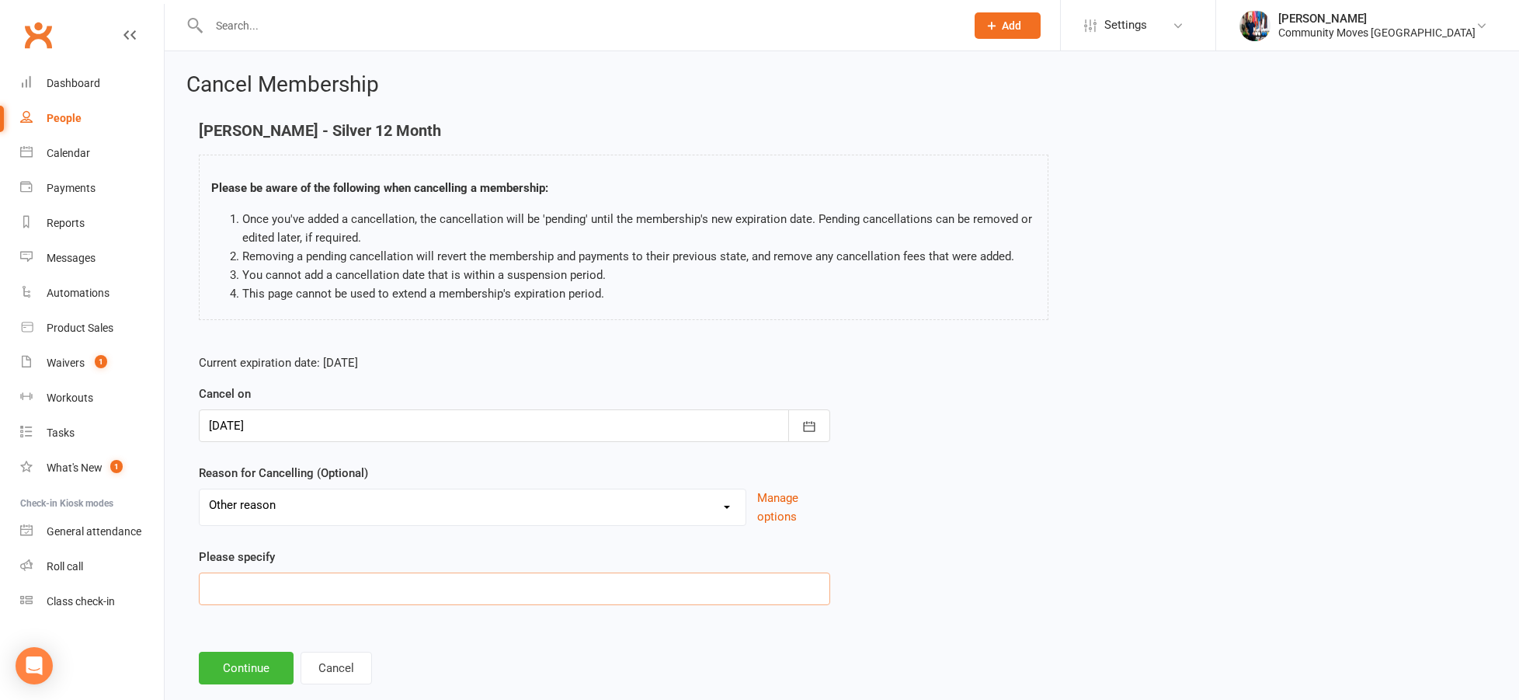
click at [456, 591] on input at bounding box center [514, 588] width 631 height 33
click at [227, 585] on input "Faqmily Issues" at bounding box center [514, 588] width 631 height 33
type input "Family Issues"
click at [275, 668] on button "Continue" at bounding box center [246, 667] width 95 height 33
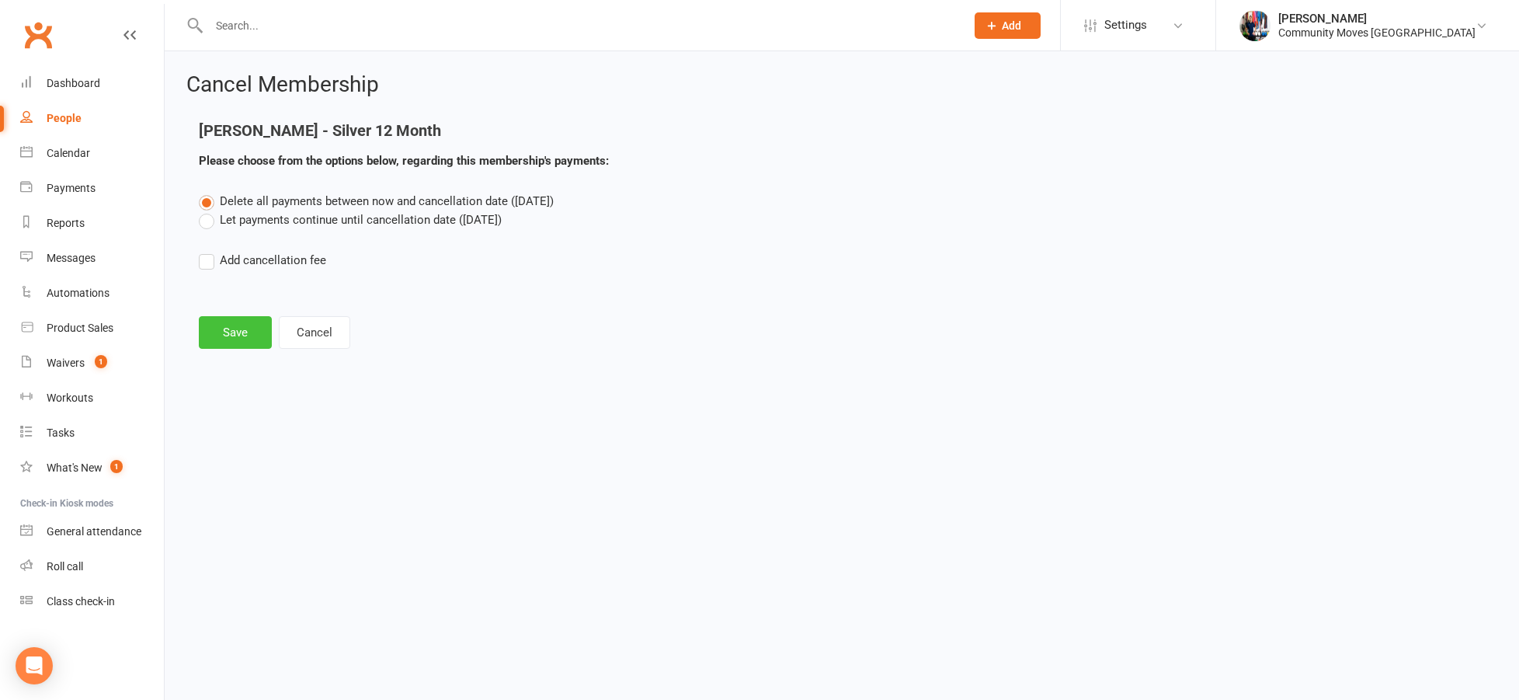
click at [225, 333] on button "Save" at bounding box center [235, 332] width 73 height 33
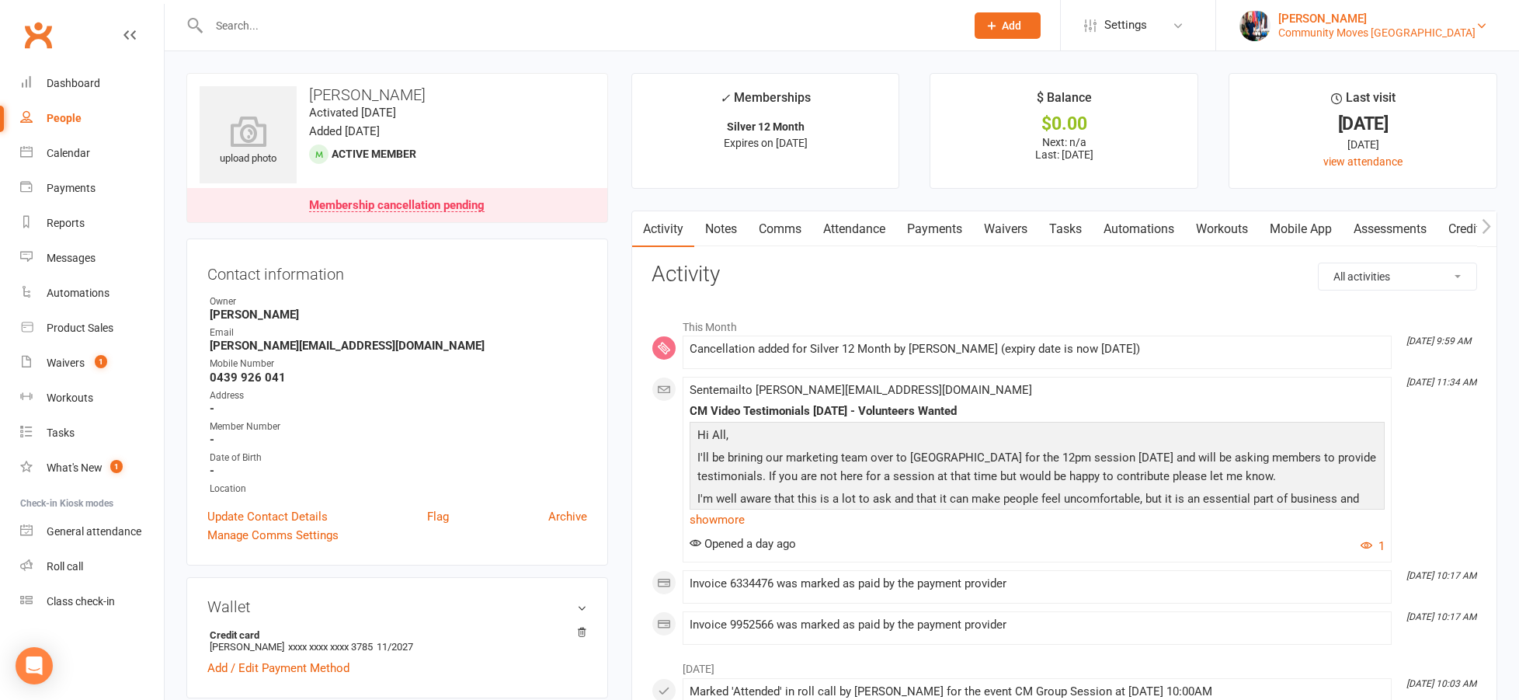
click at [1474, 26] on div "Community Moves [GEOGRAPHIC_DATA]" at bounding box center [1376, 33] width 197 height 14
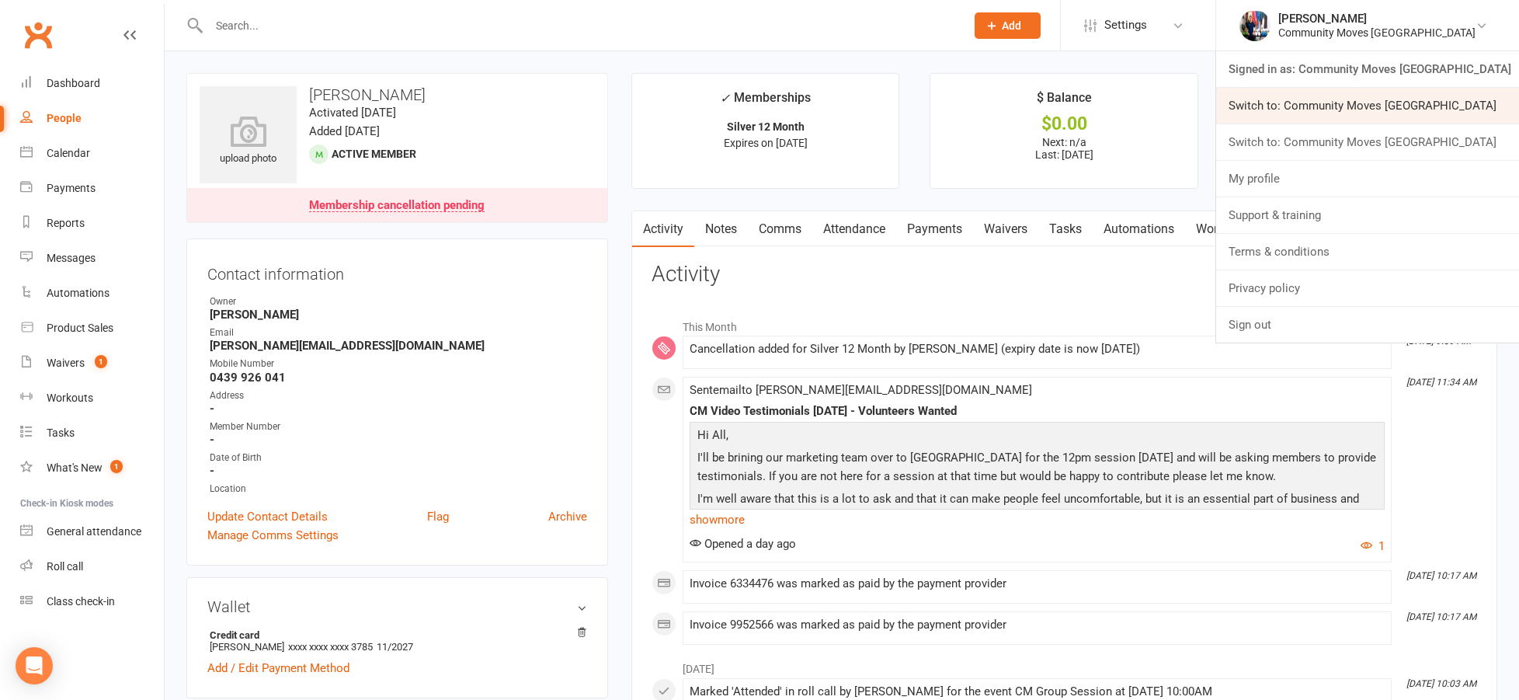
click at [1449, 108] on link "Switch to: Community Moves [GEOGRAPHIC_DATA]" at bounding box center [1367, 106] width 303 height 36
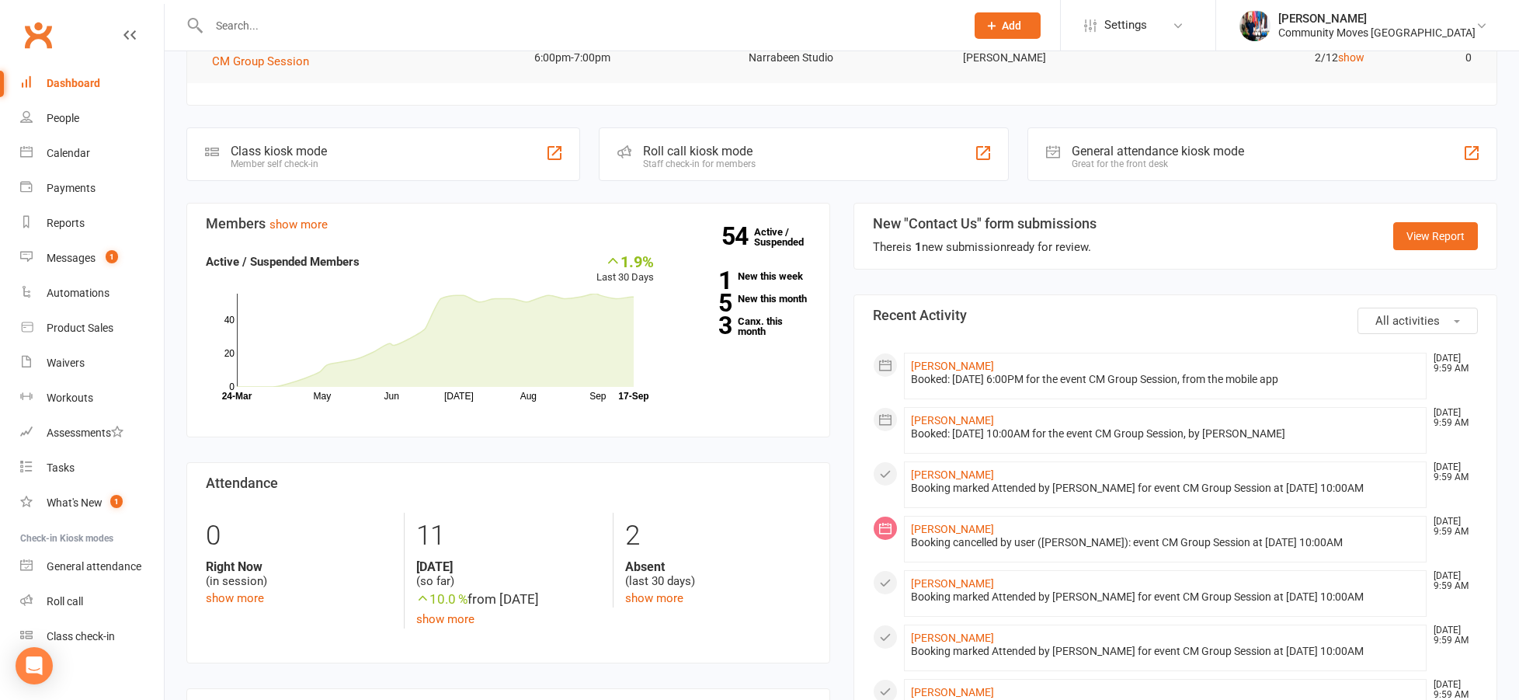
scroll to position [168, 0]
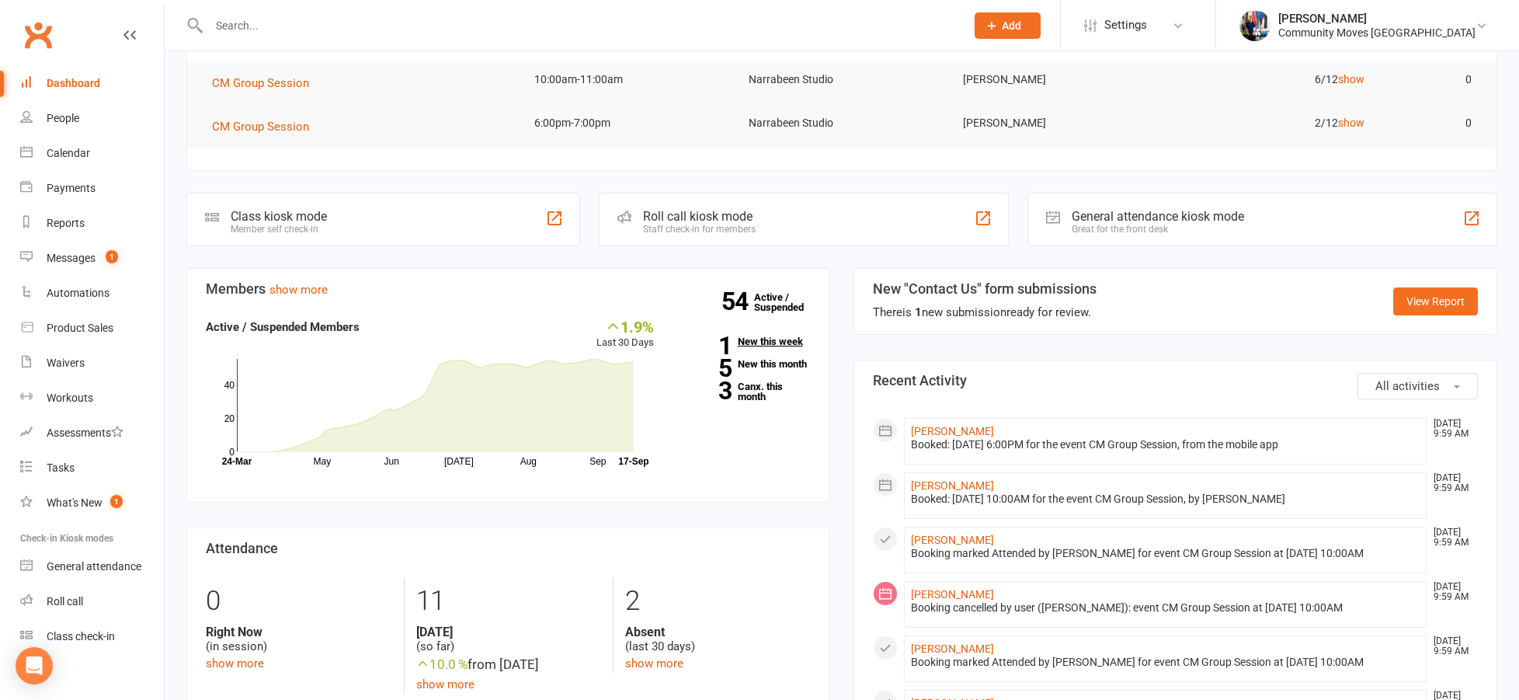
click at [776, 345] on link "1 New this week" at bounding box center [744, 341] width 134 height 10
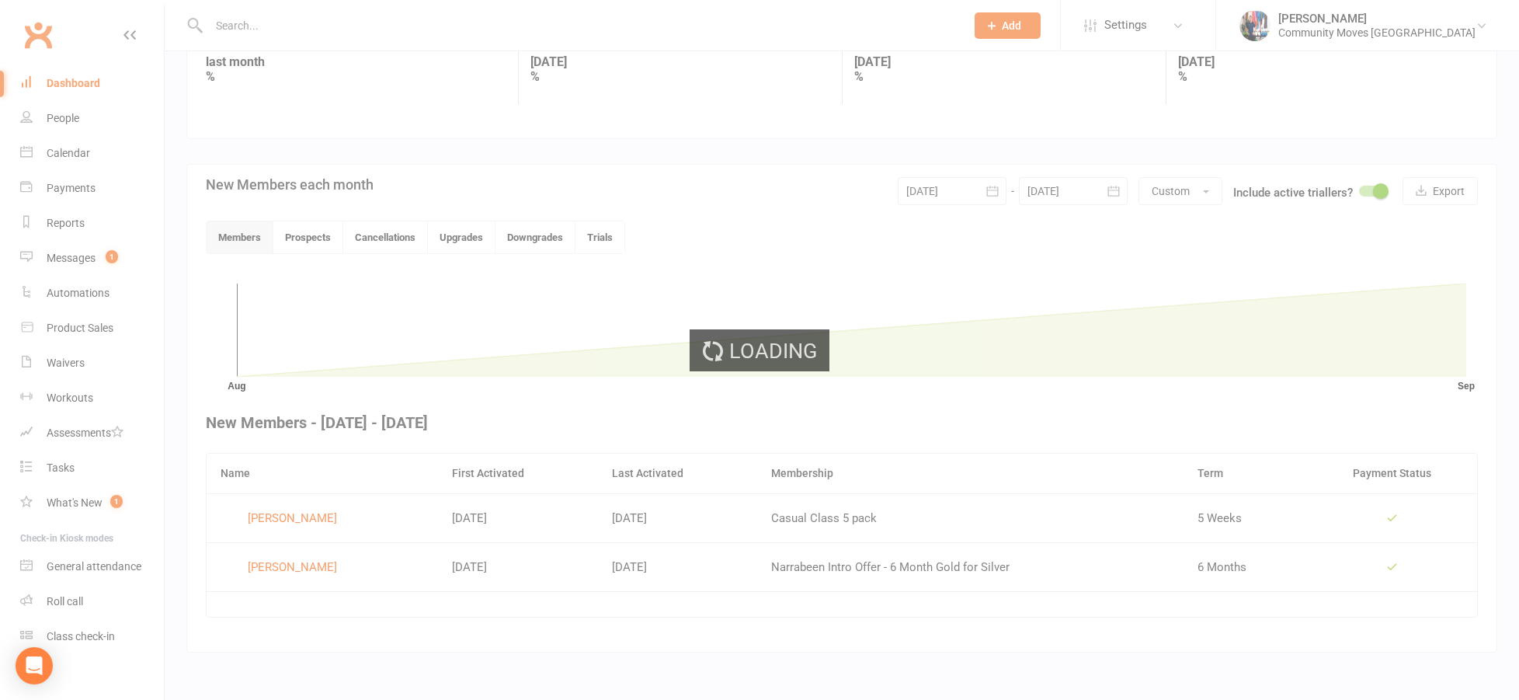
scroll to position [239, 0]
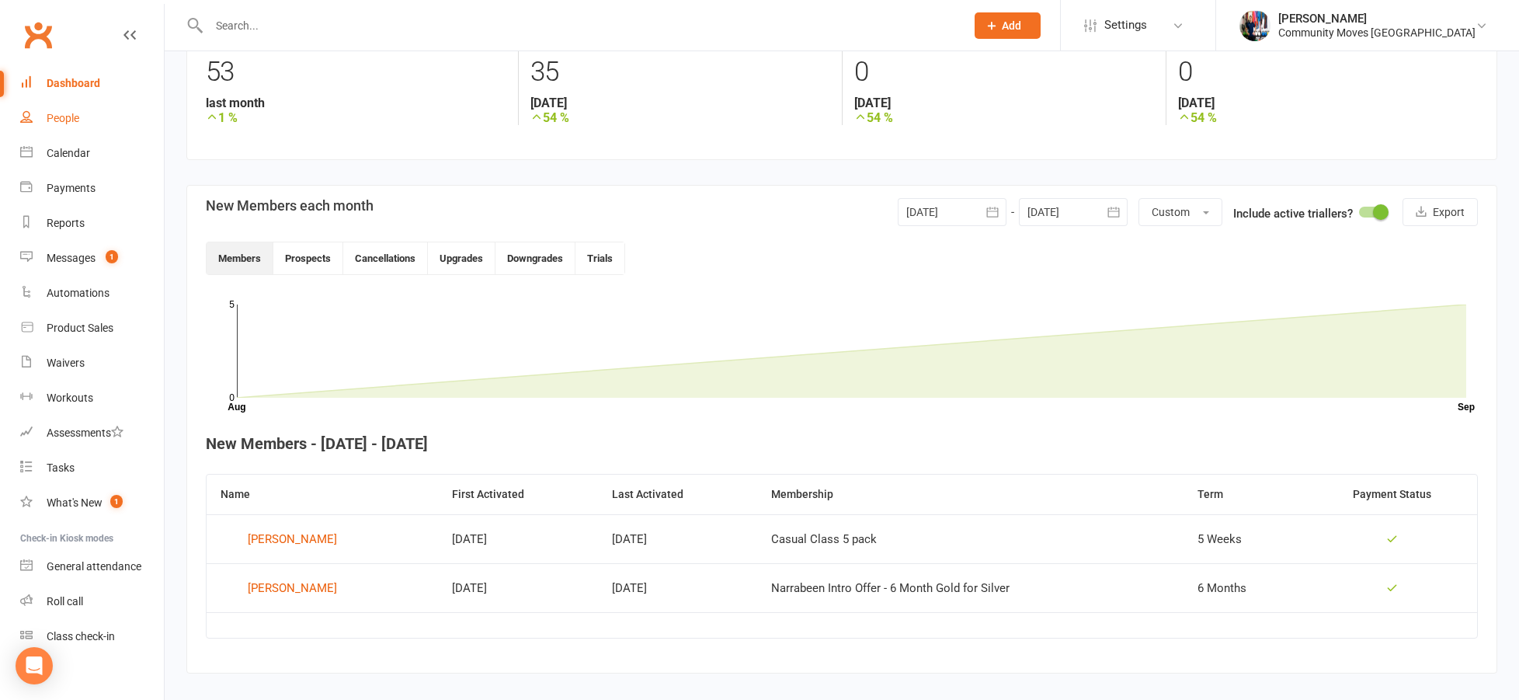
click at [77, 130] on link "People" at bounding box center [92, 118] width 144 height 35
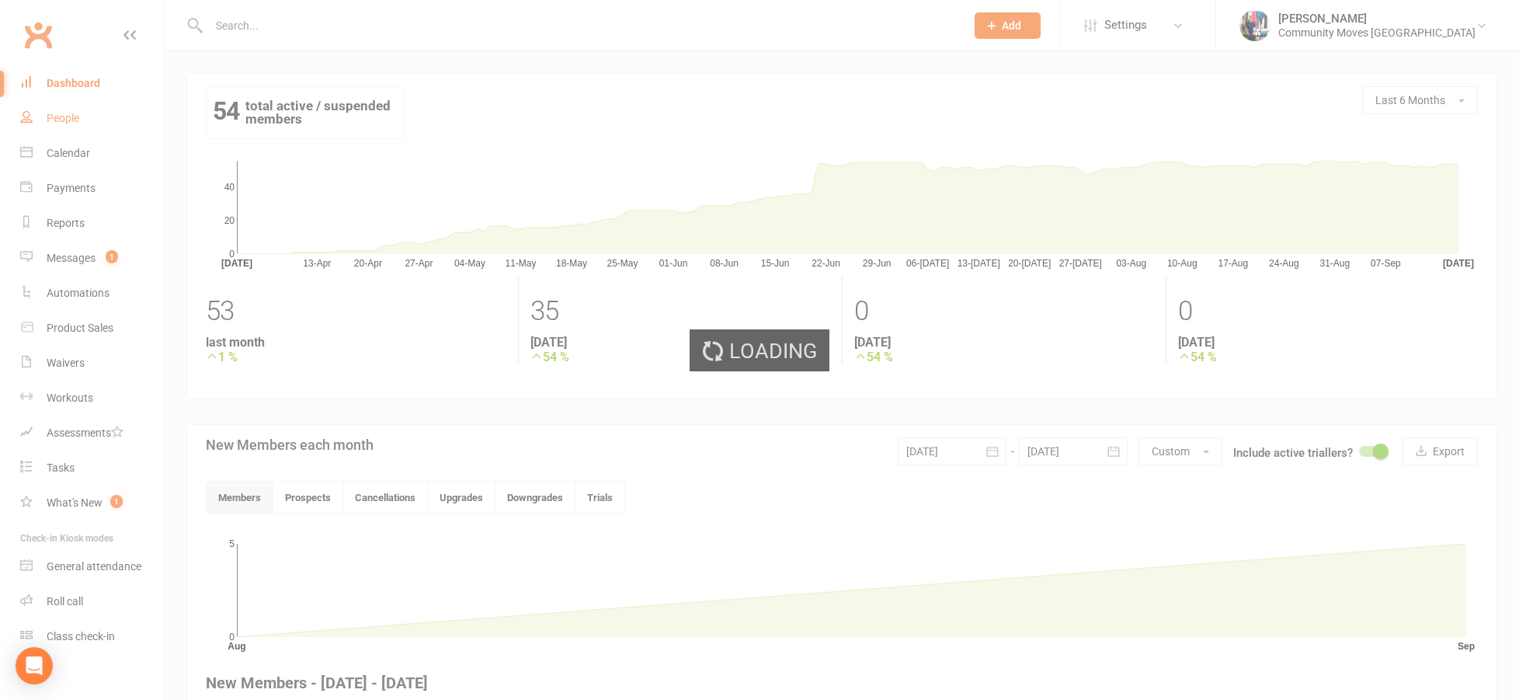
select select "100"
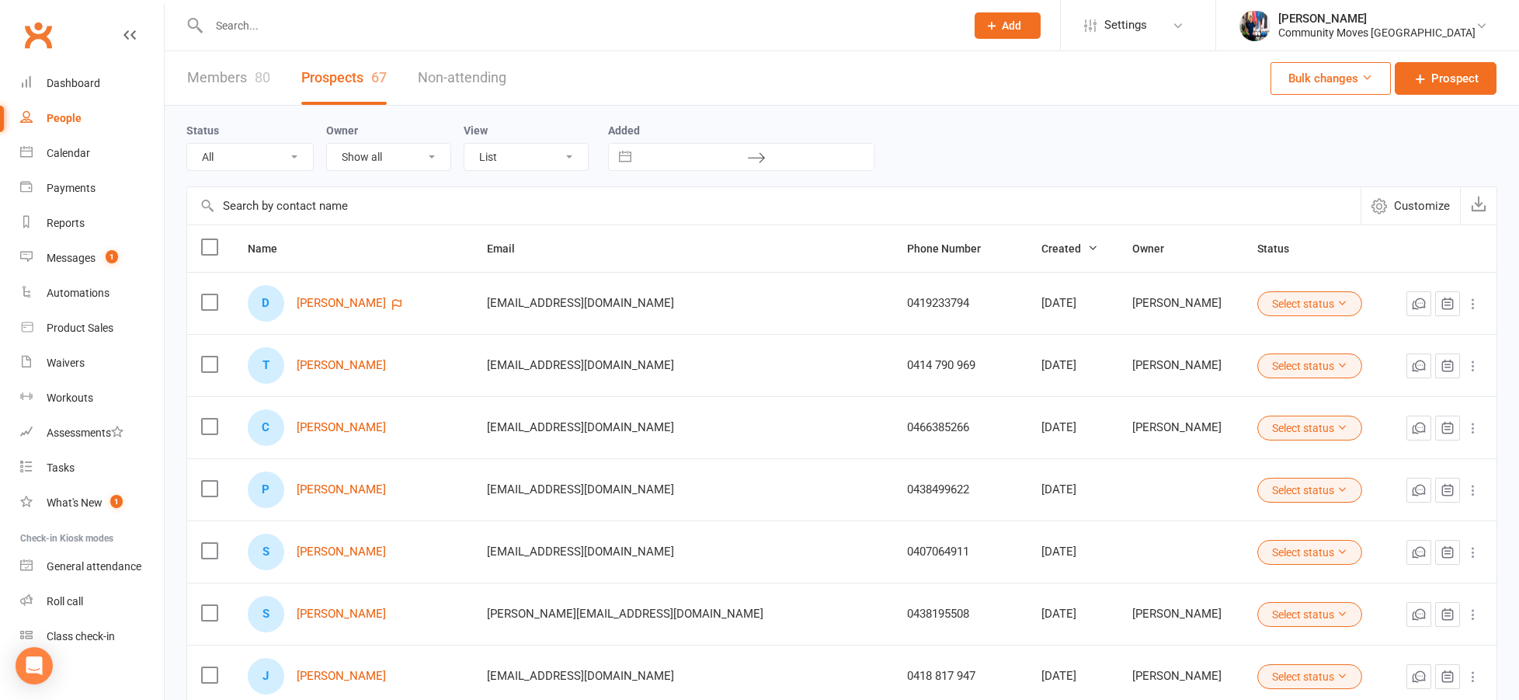
click at [47, 120] on div "People" at bounding box center [64, 118] width 35 height 12
click at [260, 77] on div "80" at bounding box center [263, 77] width 16 height 16
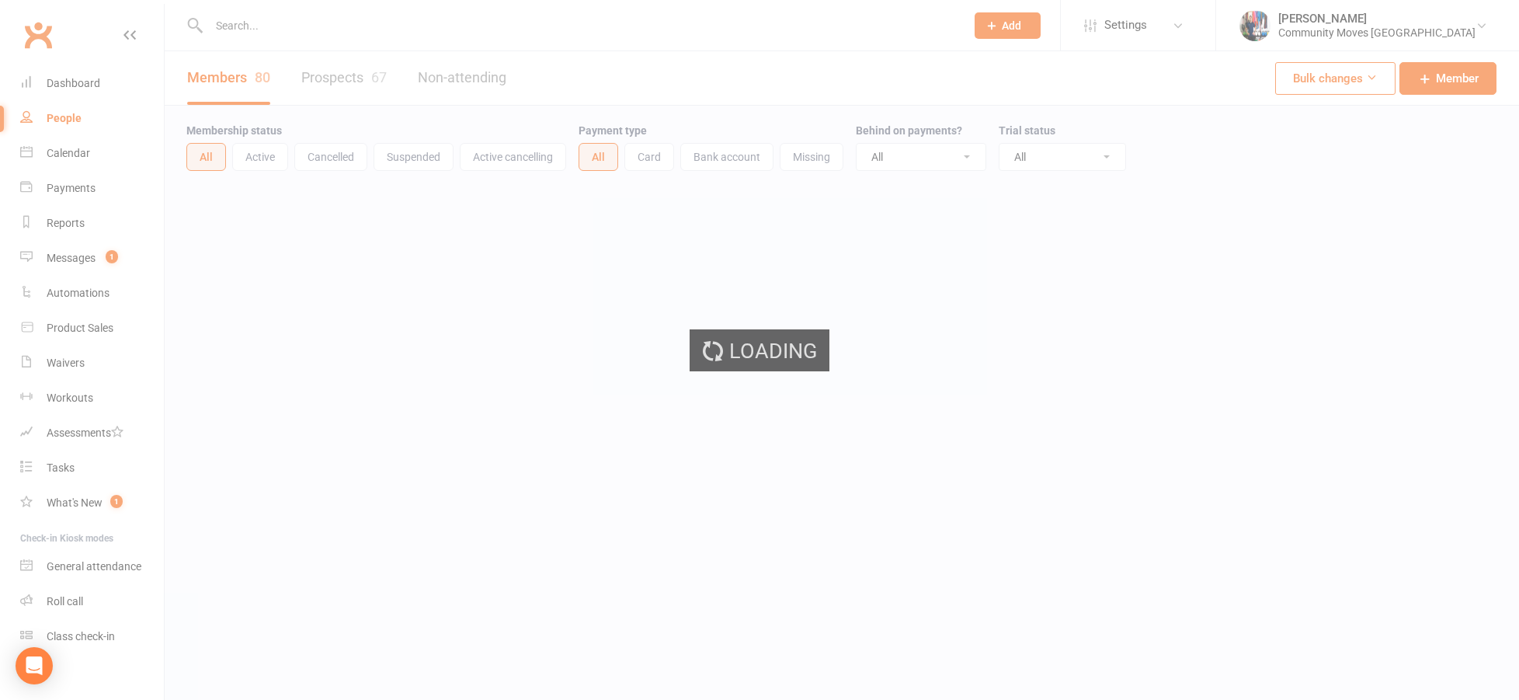
select select "25"
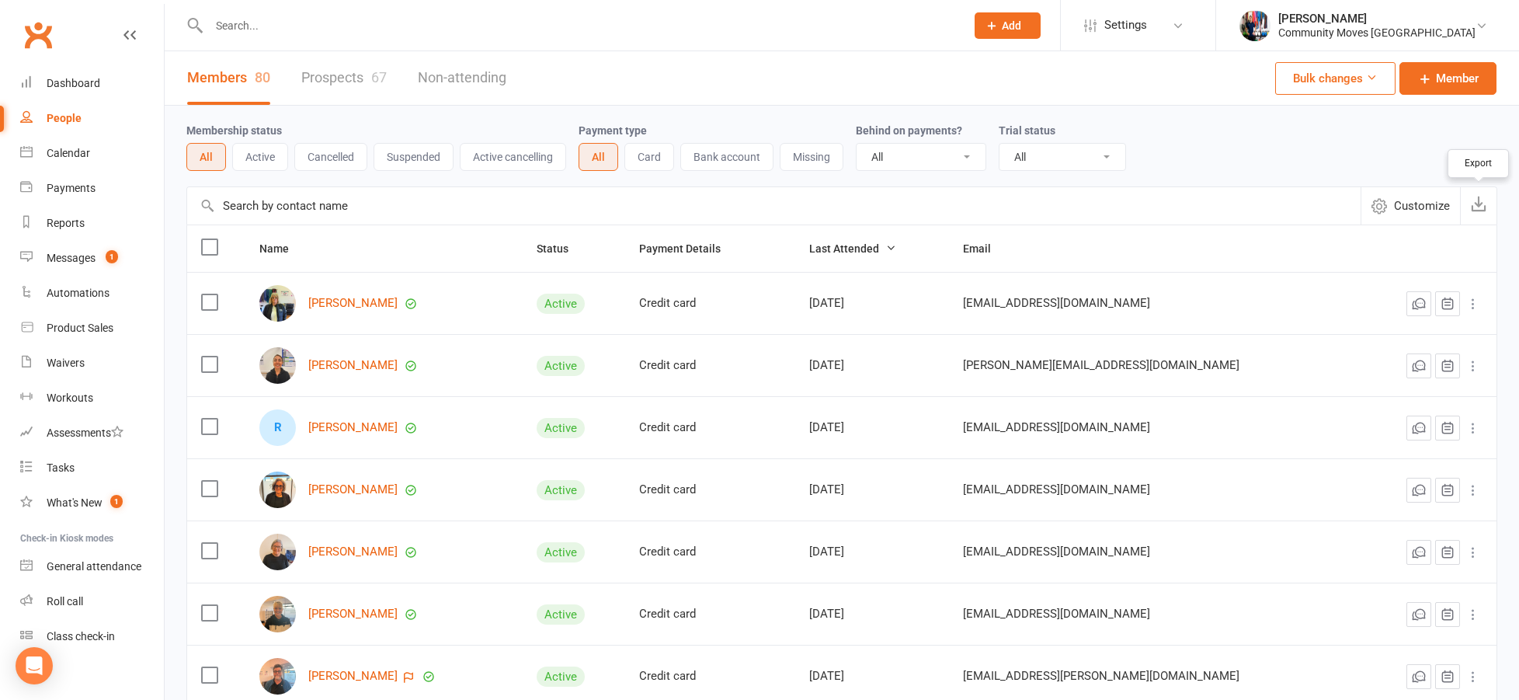
click at [1482, 212] on button "button" at bounding box center [1478, 205] width 36 height 37
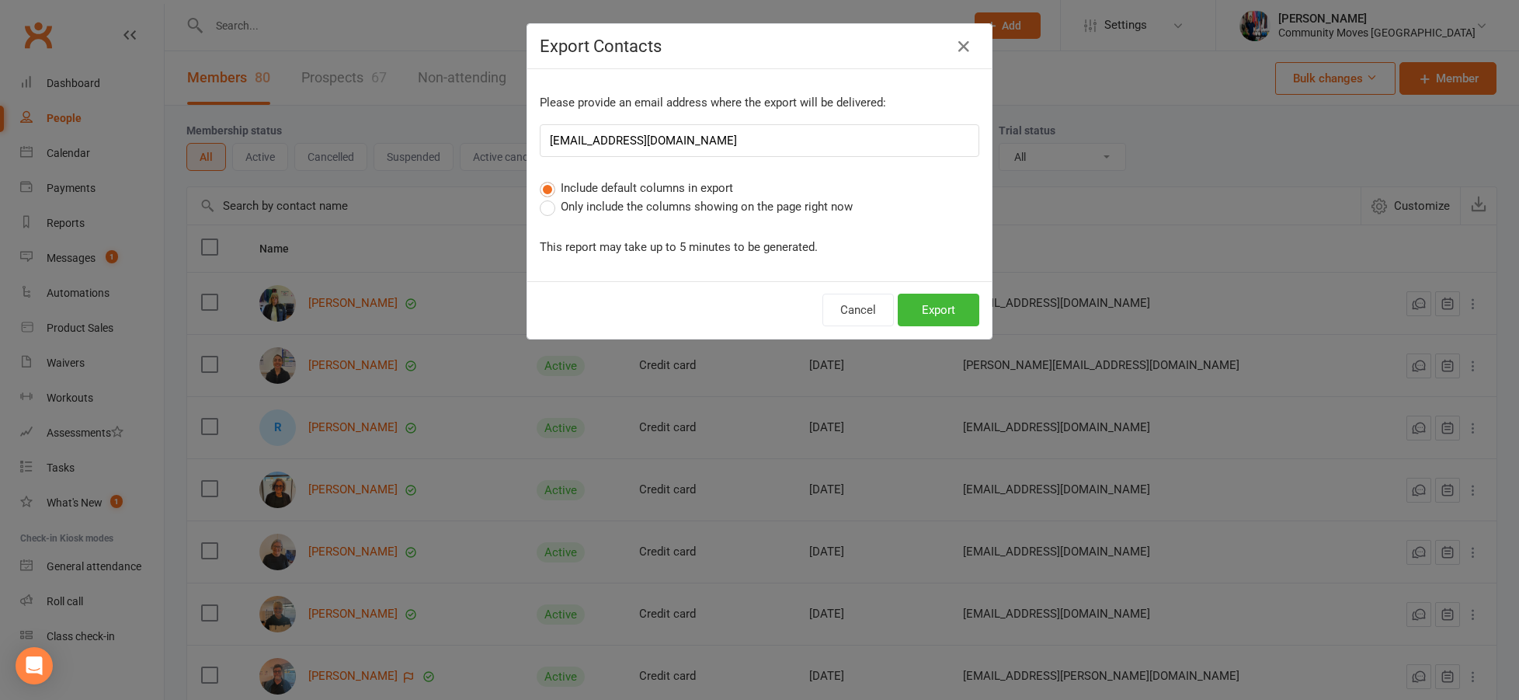
click at [739, 218] on div "Please provide an email address where the export will be delivered: [EMAIL_ADDR…" at bounding box center [759, 175] width 464 height 212
click at [742, 210] on span "Only include the columns showing on the page right now" at bounding box center [707, 205] width 292 height 16
click at [550, 197] on input "Only include the columns showing on the page right now" at bounding box center [545, 197] width 10 height 0
click at [935, 307] on button "Export" at bounding box center [939, 309] width 82 height 33
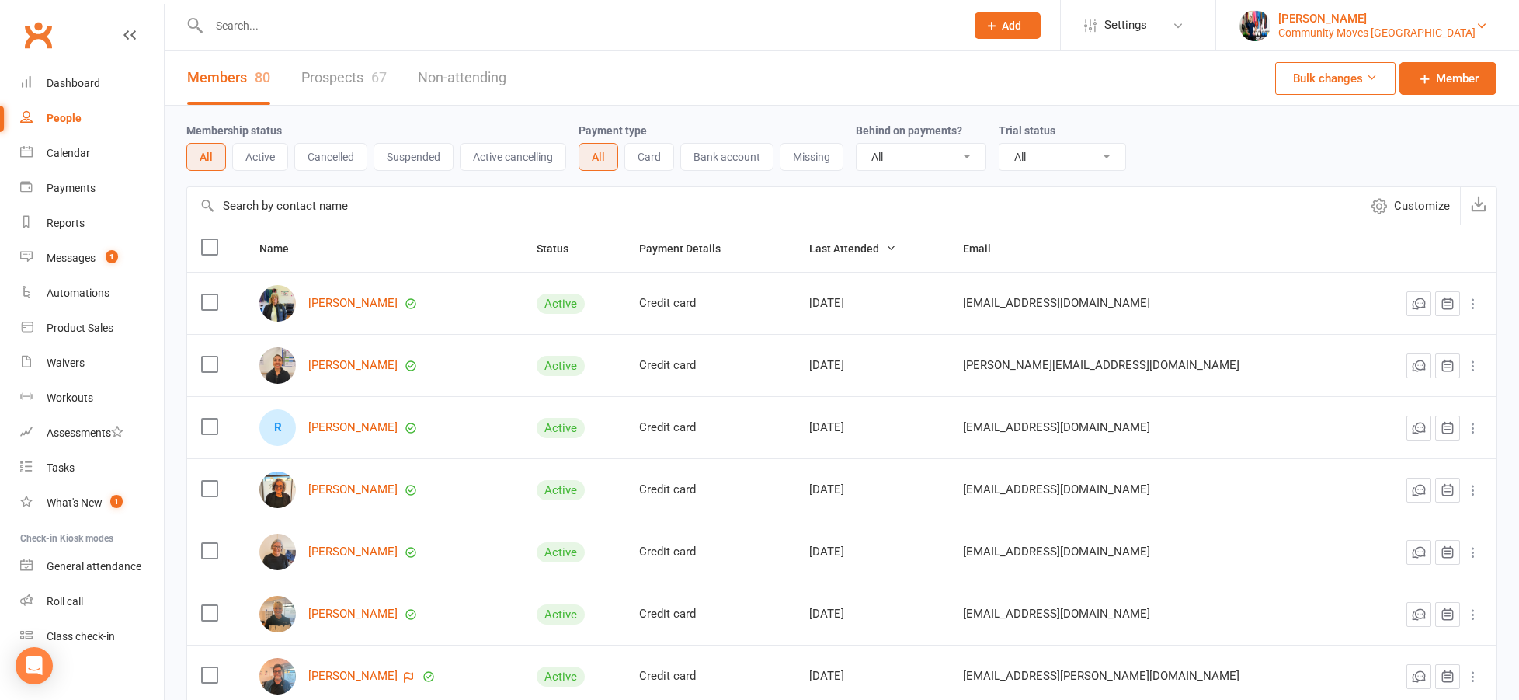
click at [1454, 21] on div "[PERSON_NAME]" at bounding box center [1376, 19] width 197 height 14
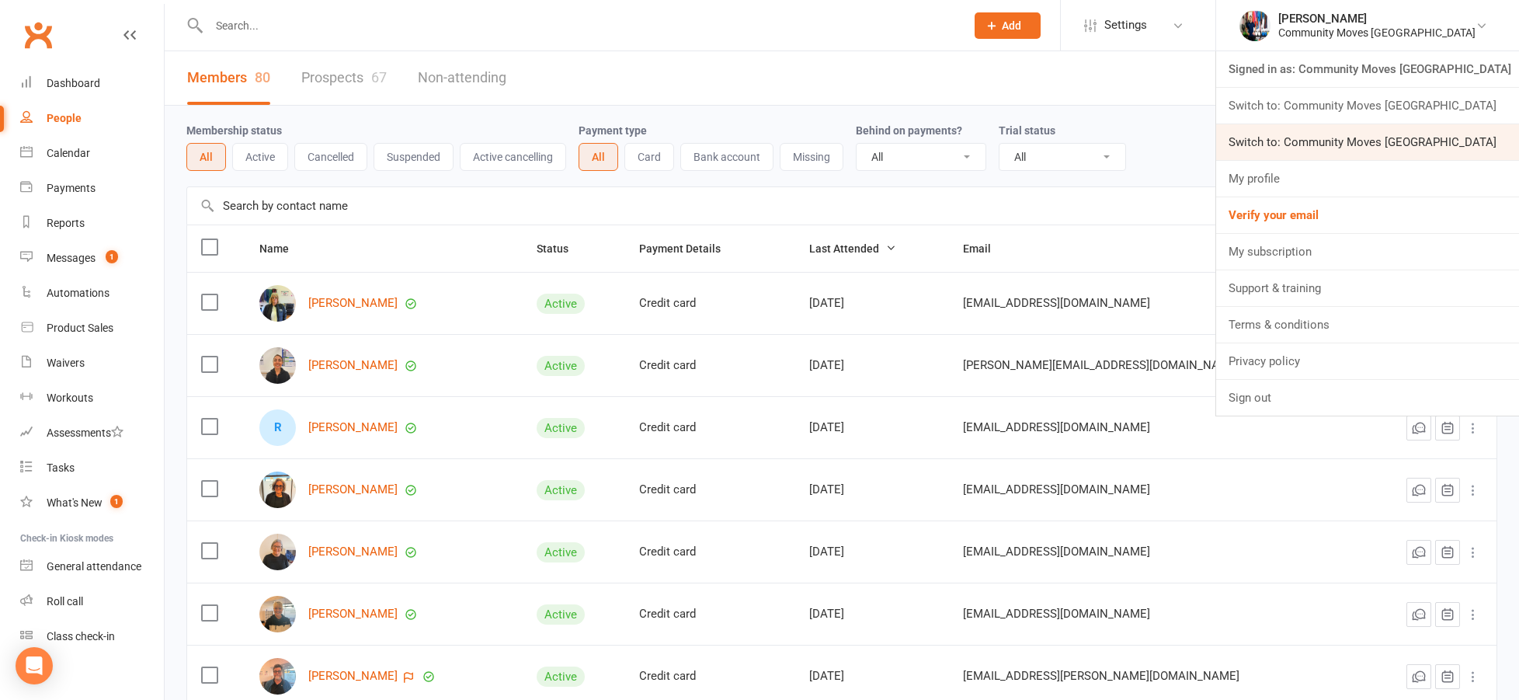
click at [1449, 137] on link "Switch to: Community Moves Neutral Bay" at bounding box center [1367, 142] width 303 height 36
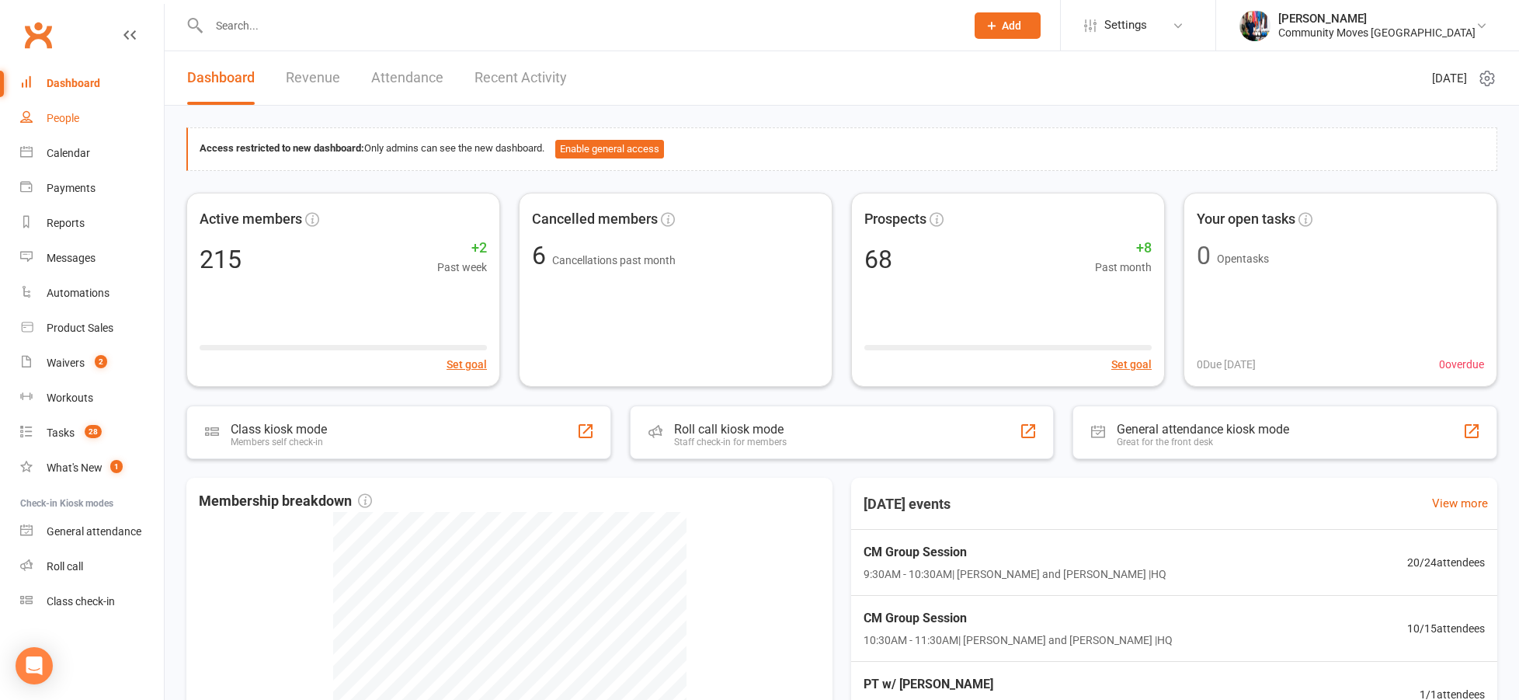
click at [82, 124] on link "People" at bounding box center [92, 118] width 144 height 35
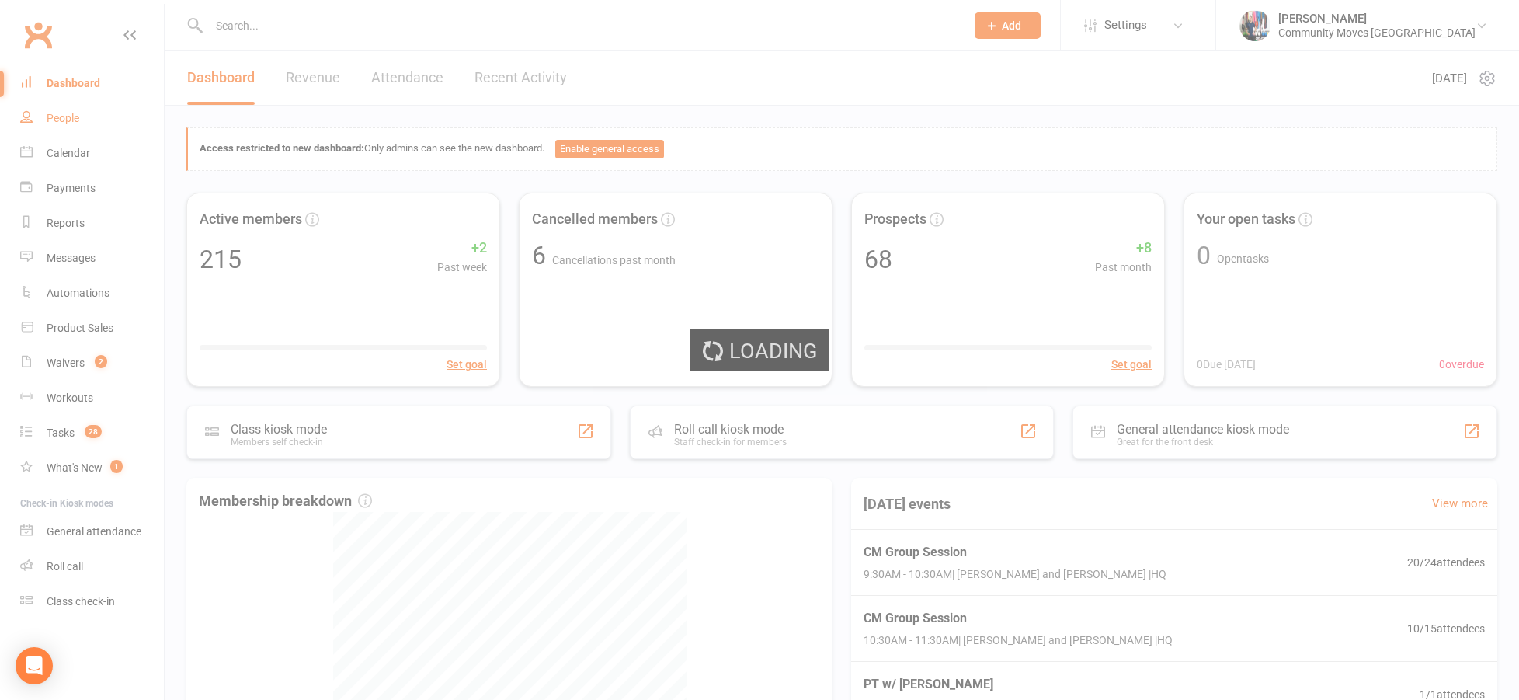
select select "100"
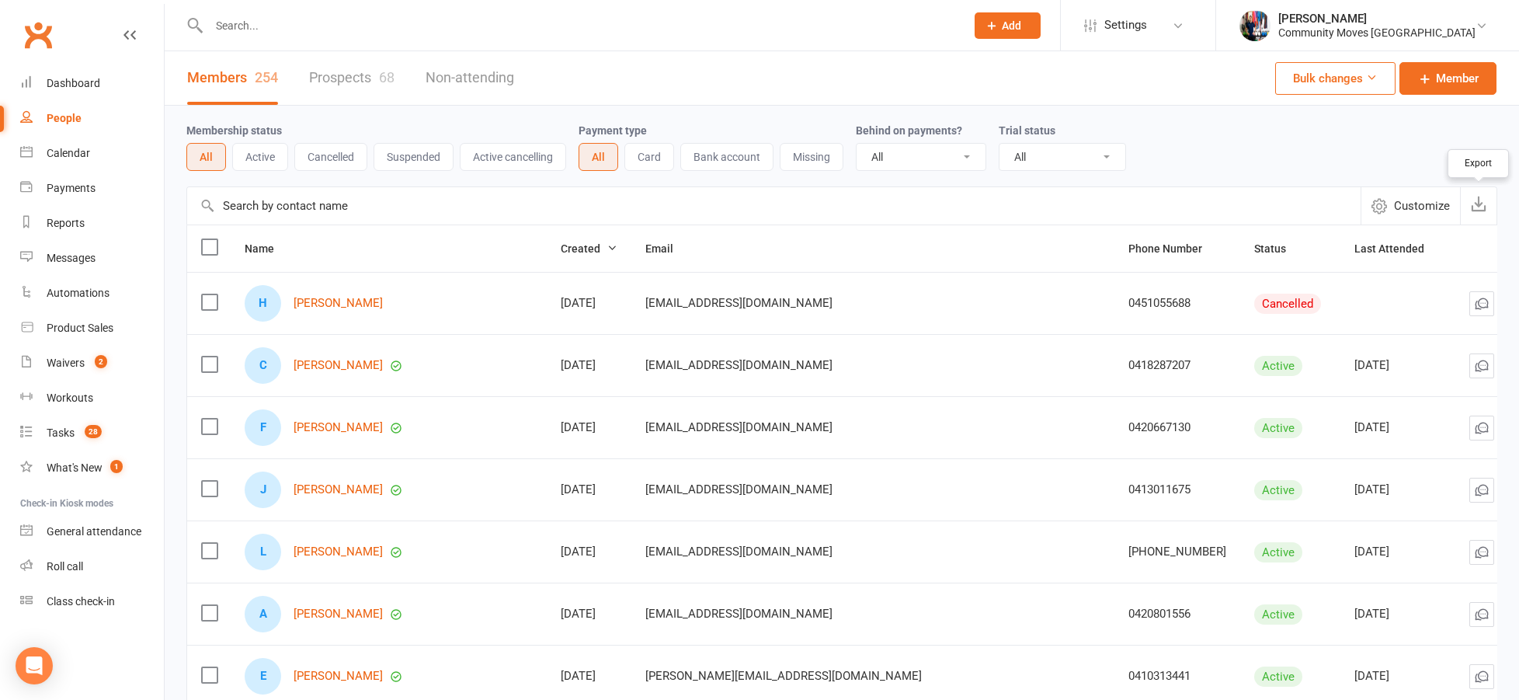
click at [1478, 209] on icon "button" at bounding box center [1479, 204] width 16 height 16
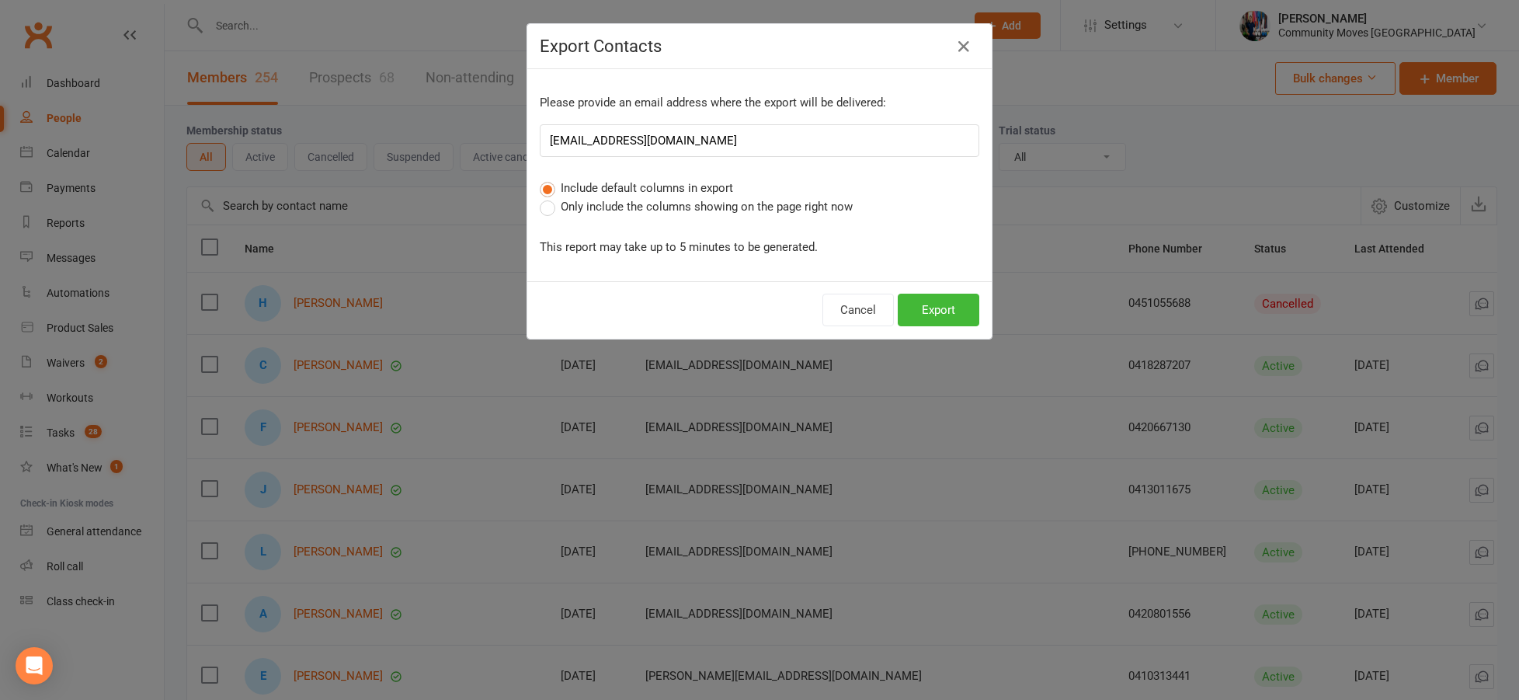
click at [614, 209] on span "Only include the columns showing on the page right now" at bounding box center [707, 205] width 292 height 16
click at [550, 197] on input "Only include the columns showing on the page right now" at bounding box center [545, 197] width 10 height 0
click at [942, 310] on button "Export" at bounding box center [939, 309] width 82 height 33
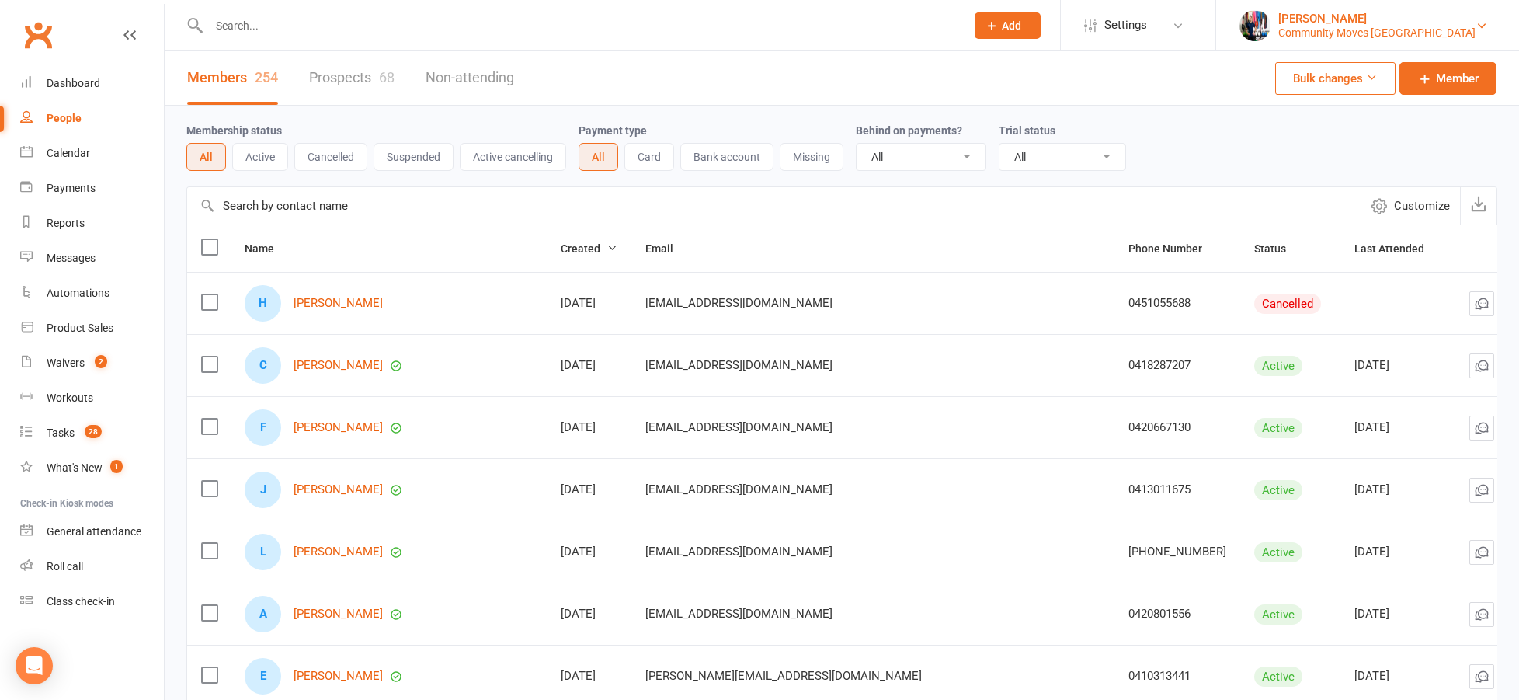
click at [1463, 20] on div "[PERSON_NAME]" at bounding box center [1376, 19] width 197 height 14
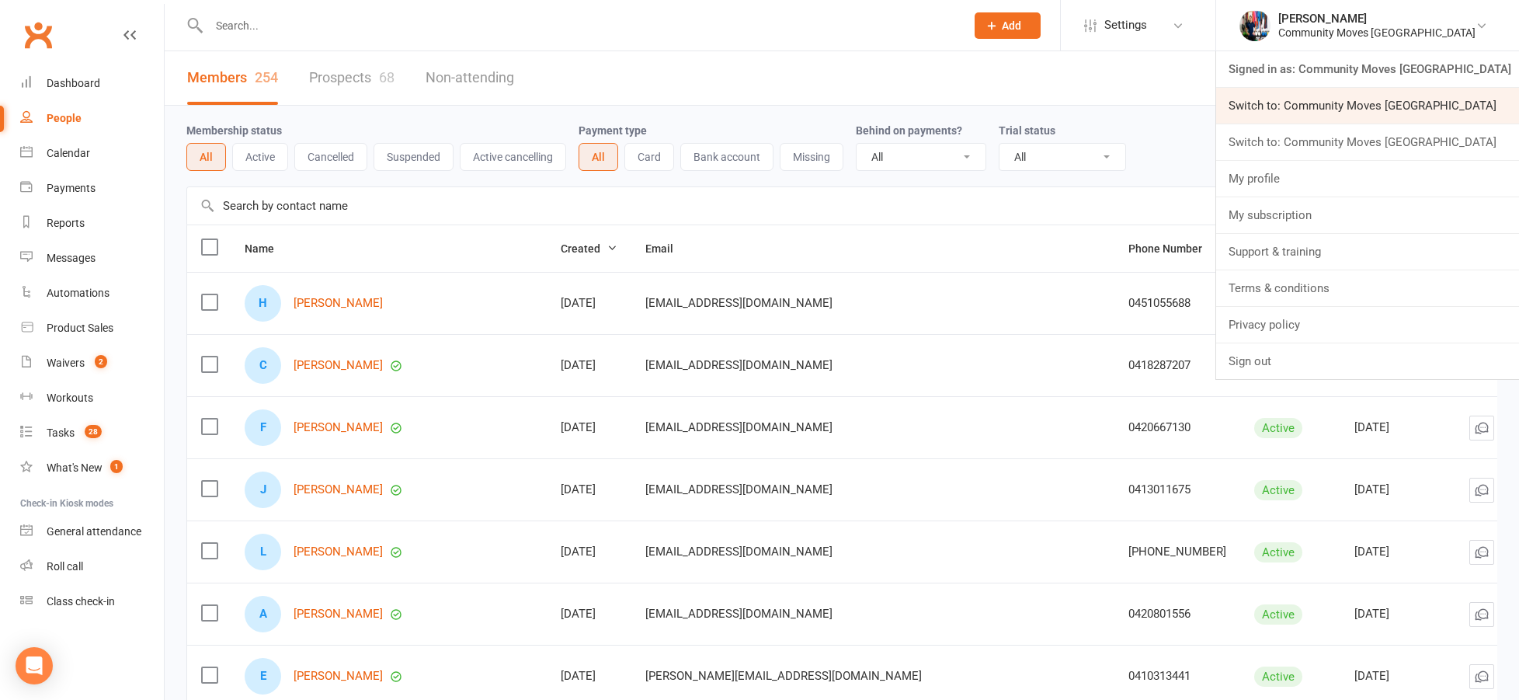
click at [1460, 106] on link "Switch to: Community Moves Forestville" at bounding box center [1367, 106] width 303 height 36
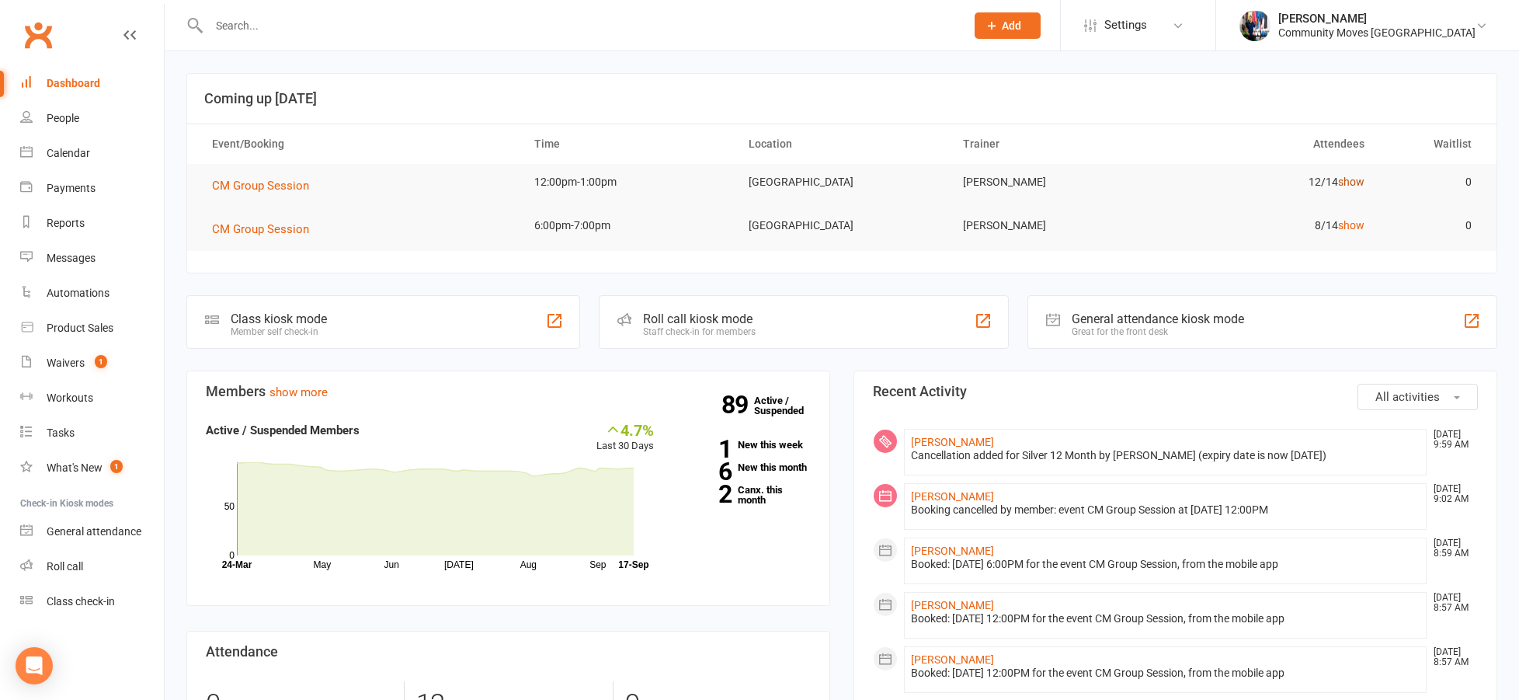
click at [1351, 182] on link "show" at bounding box center [1351, 181] width 26 height 12
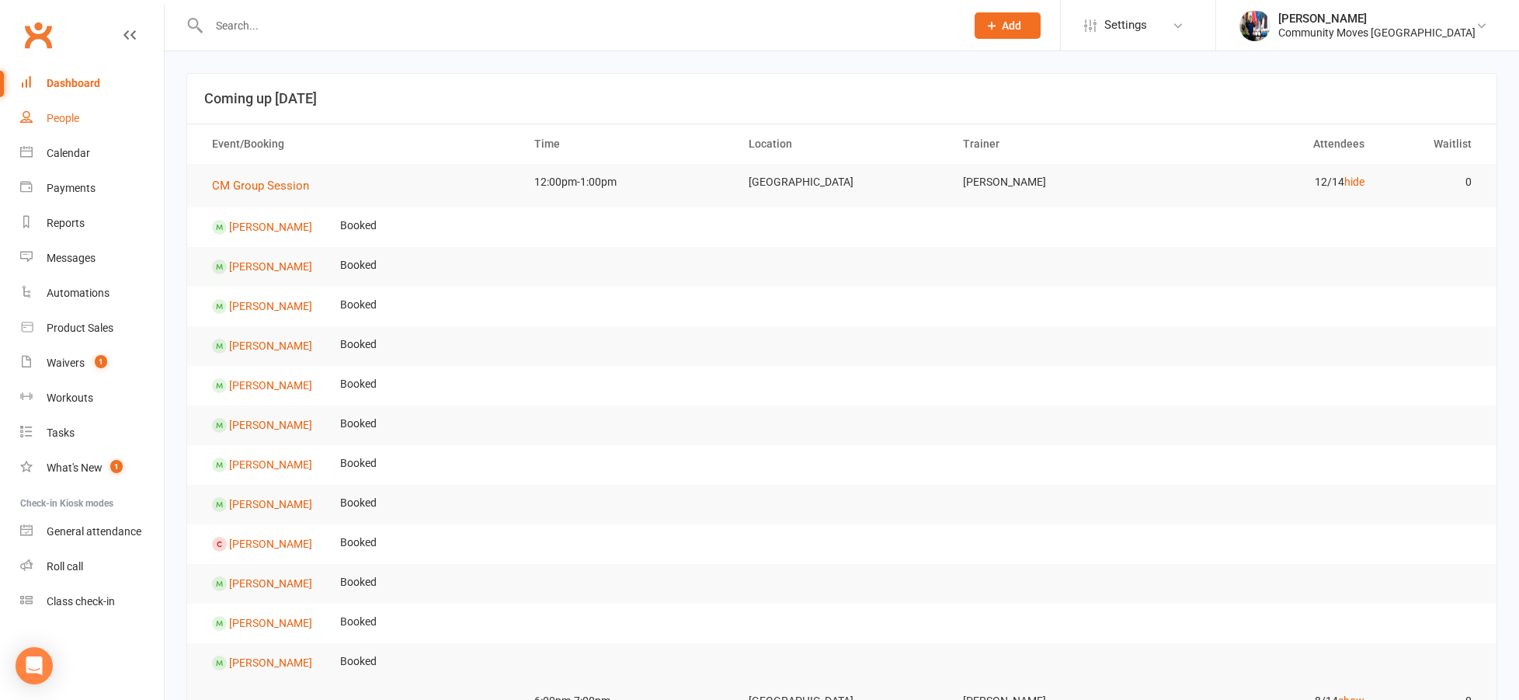
click at [64, 115] on div "People" at bounding box center [63, 118] width 33 height 12
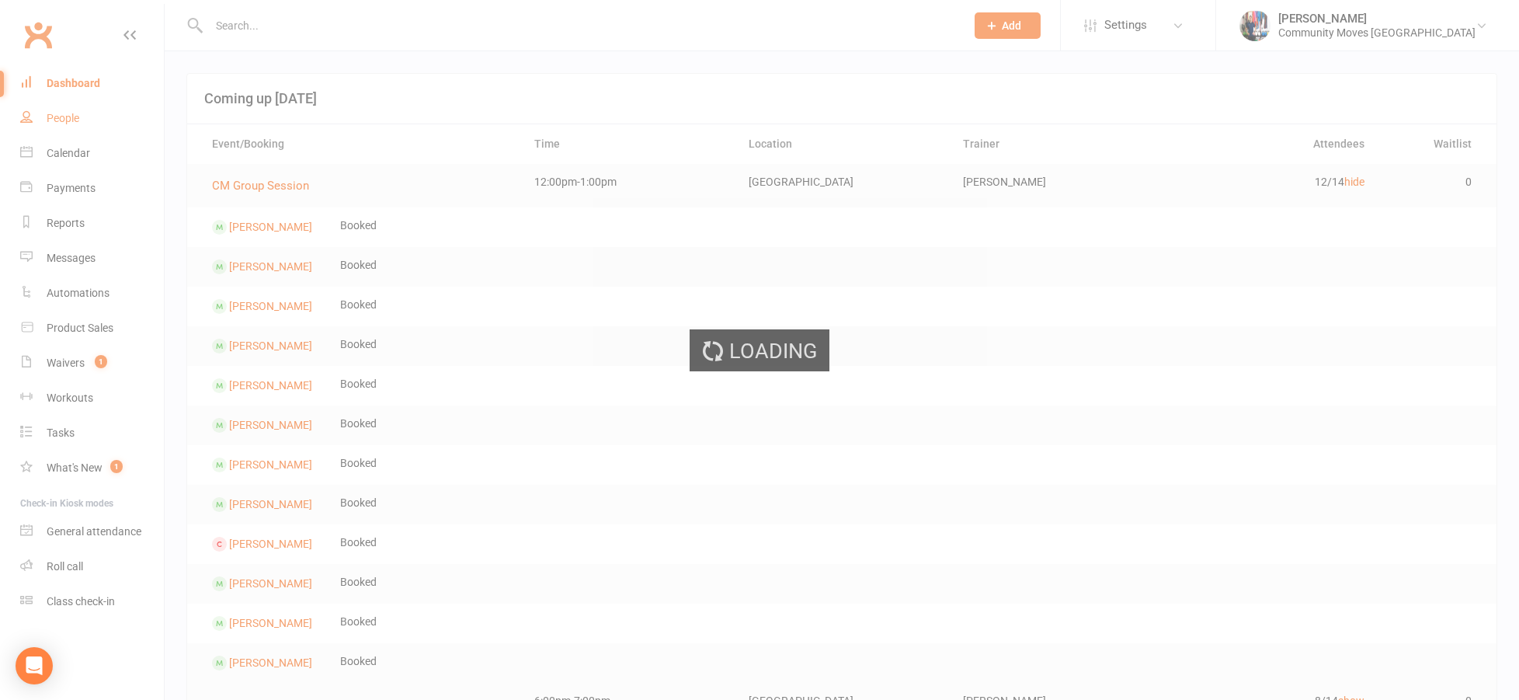
select select "100"
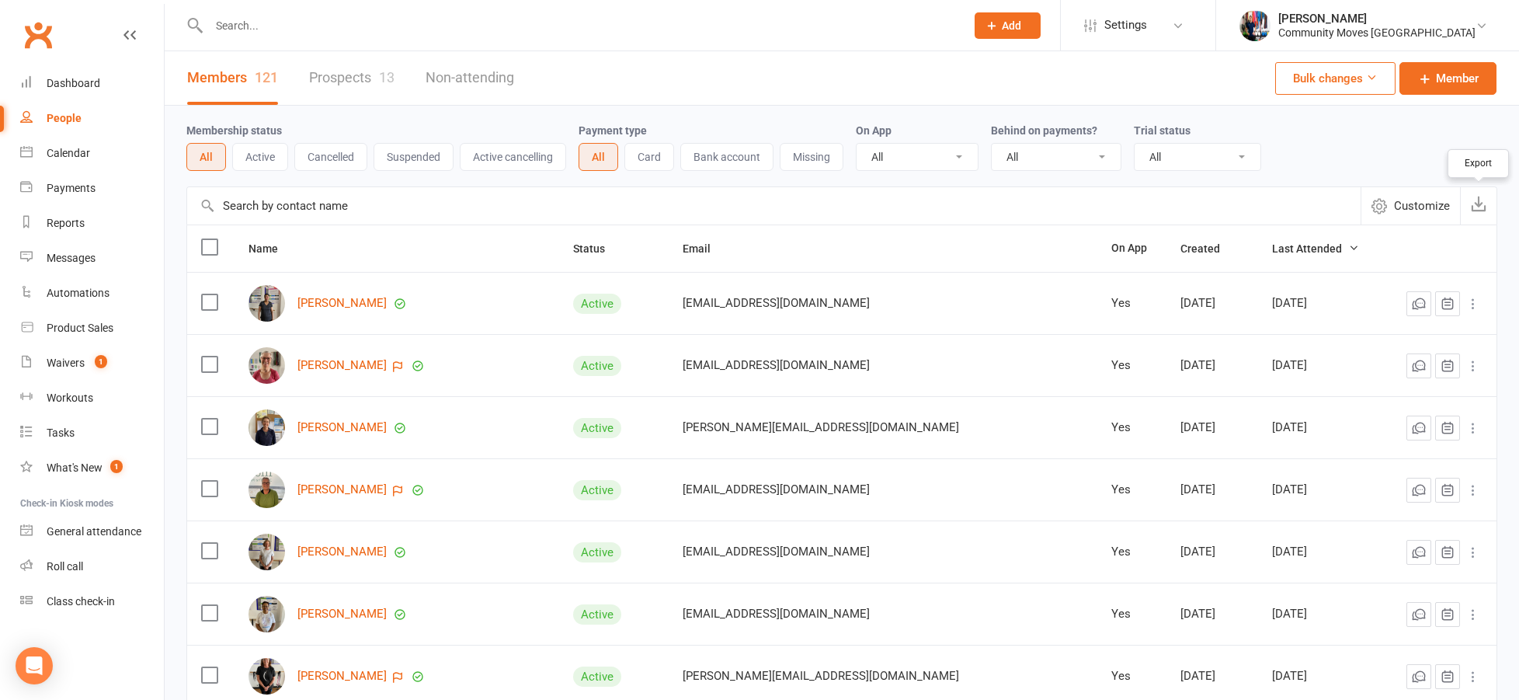
click at [1480, 205] on icon "button" at bounding box center [1479, 204] width 16 height 16
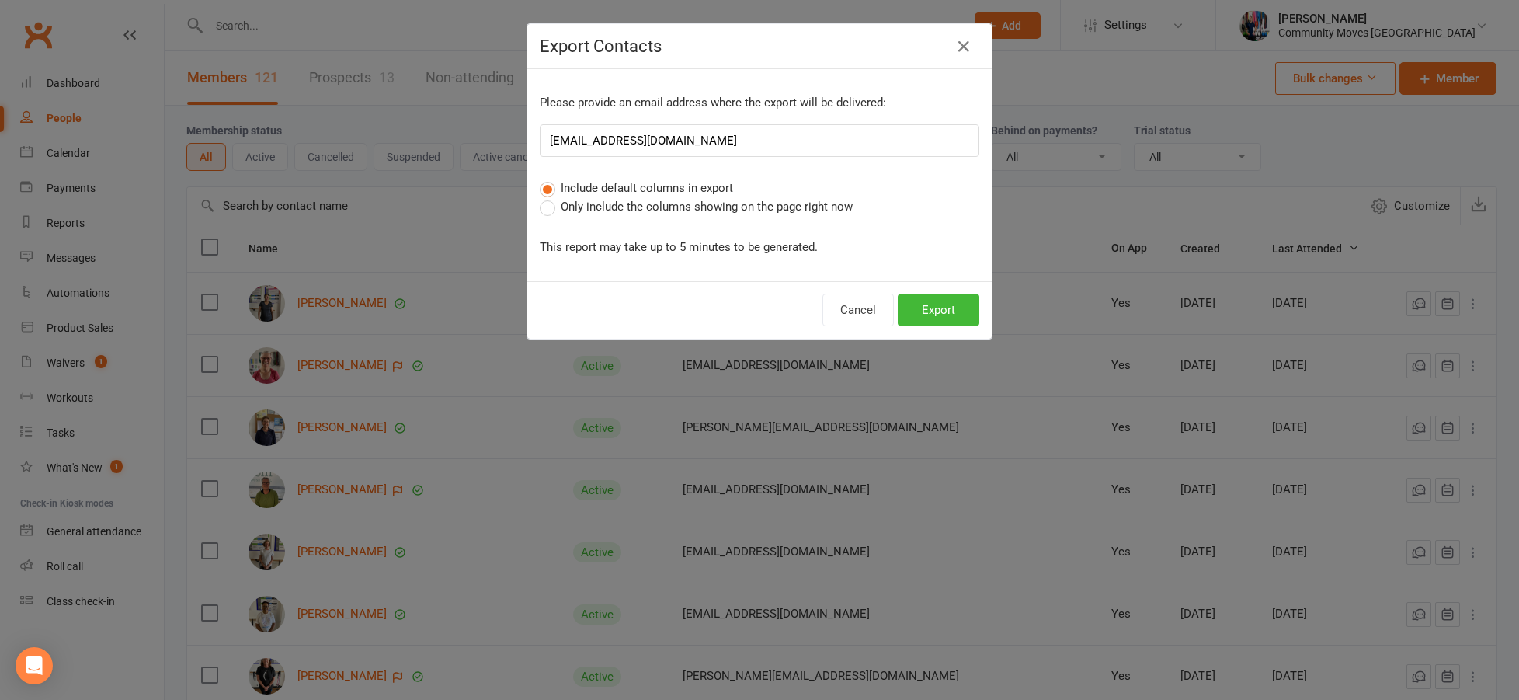
click at [632, 200] on span "Only include the columns showing on the page right now" at bounding box center [707, 205] width 292 height 16
click at [550, 197] on input "Only include the columns showing on the page right now" at bounding box center [545, 197] width 10 height 0
click at [946, 304] on button "Export" at bounding box center [939, 309] width 82 height 33
